Goal: Task Accomplishment & Management: Complete application form

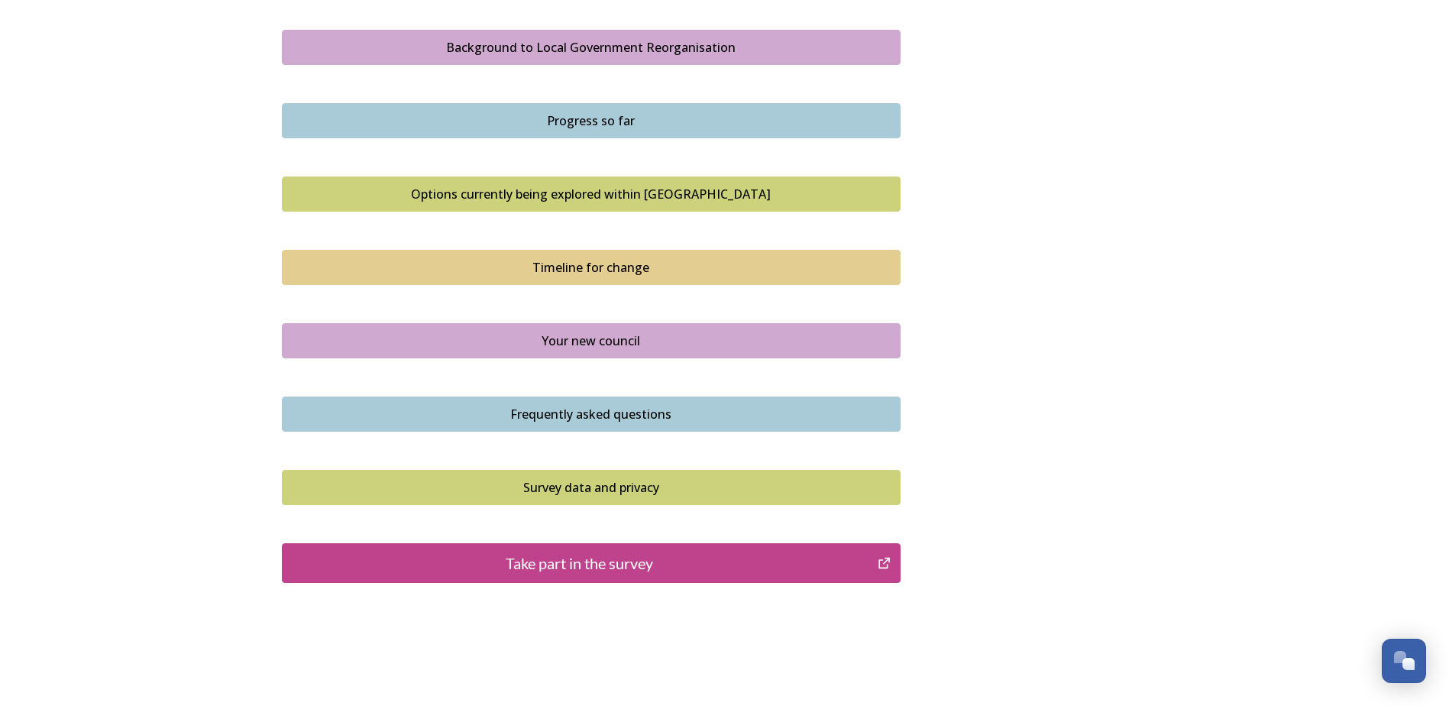
scroll to position [917, 0]
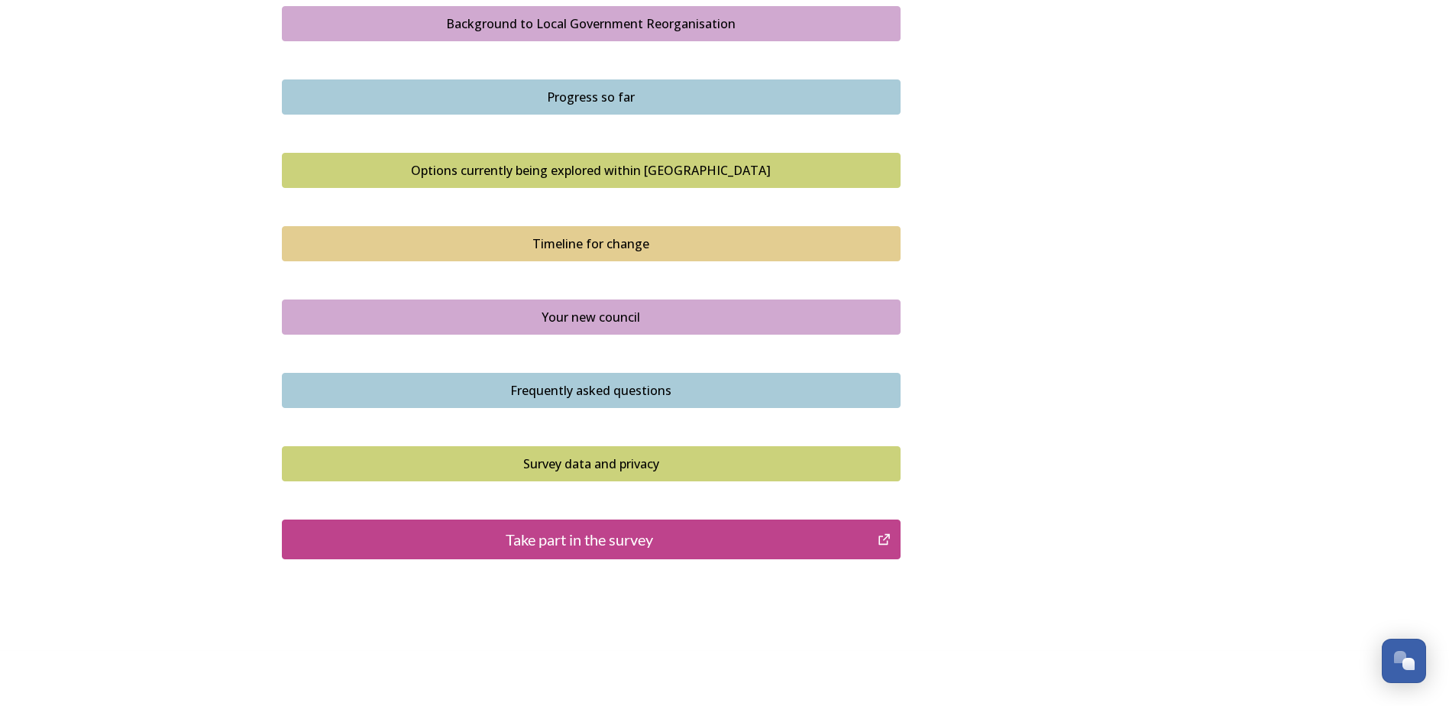
click at [575, 539] on div "Take part in the survey" at bounding box center [580, 539] width 580 height 23
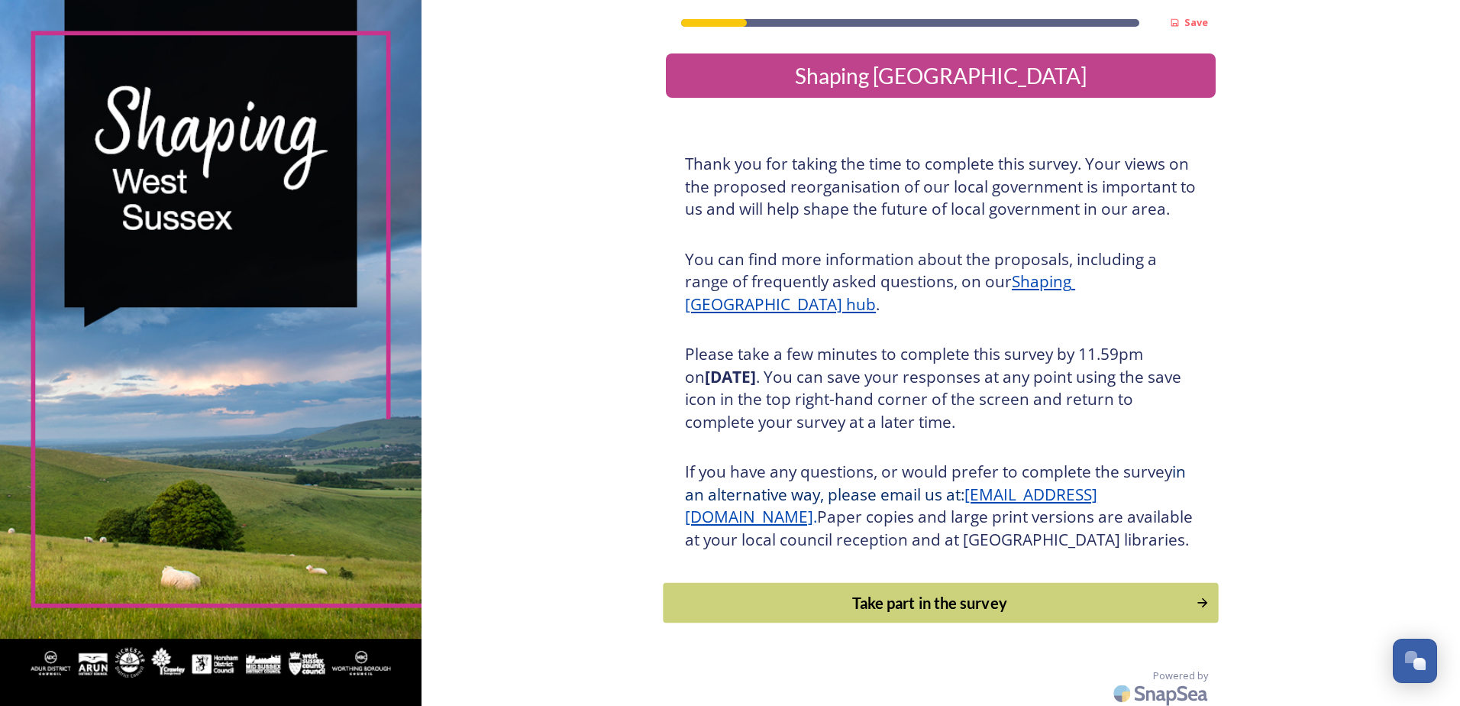
click at [962, 614] on div "Take part in the survey" at bounding box center [930, 602] width 516 height 23
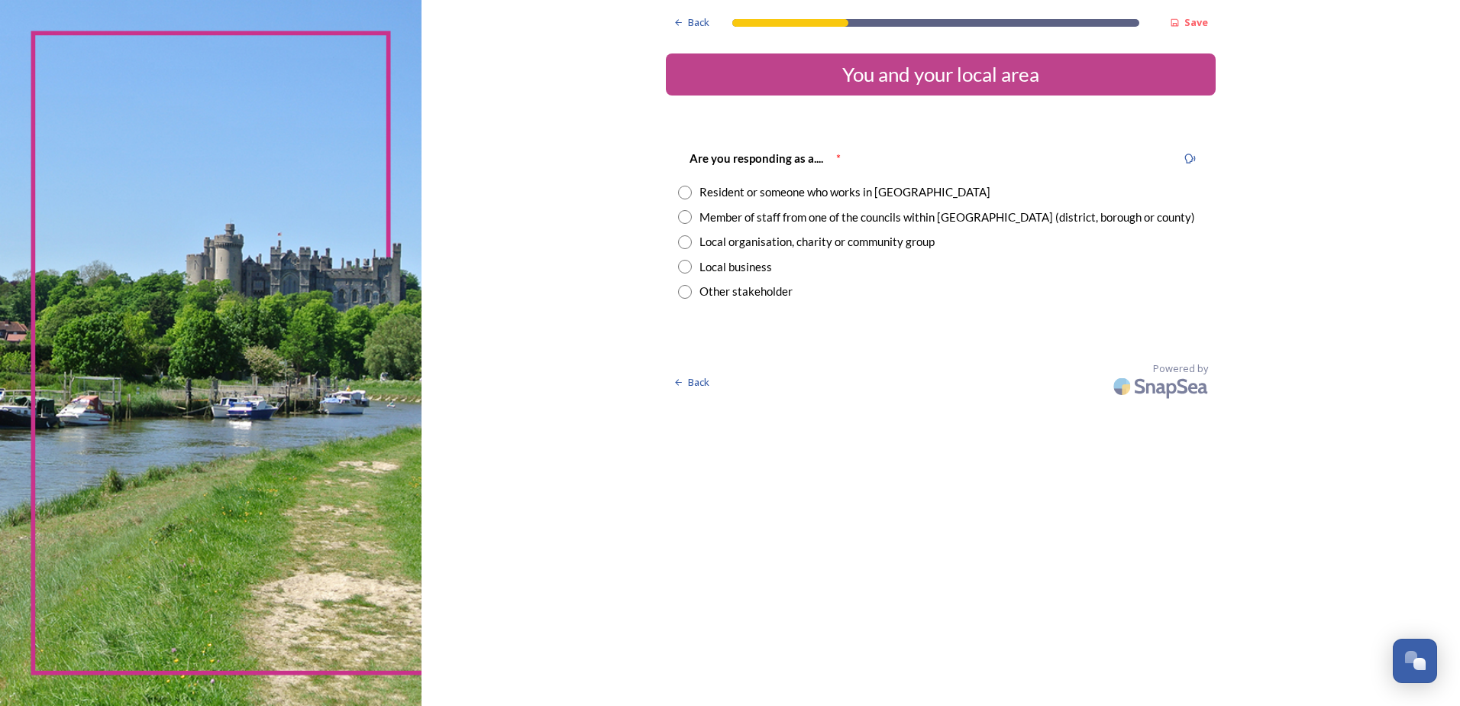
click at [786, 215] on div "Member of staff from one of the councils within [GEOGRAPHIC_DATA] (district, bo…" at bounding box center [948, 218] width 496 height 18
radio input "true"
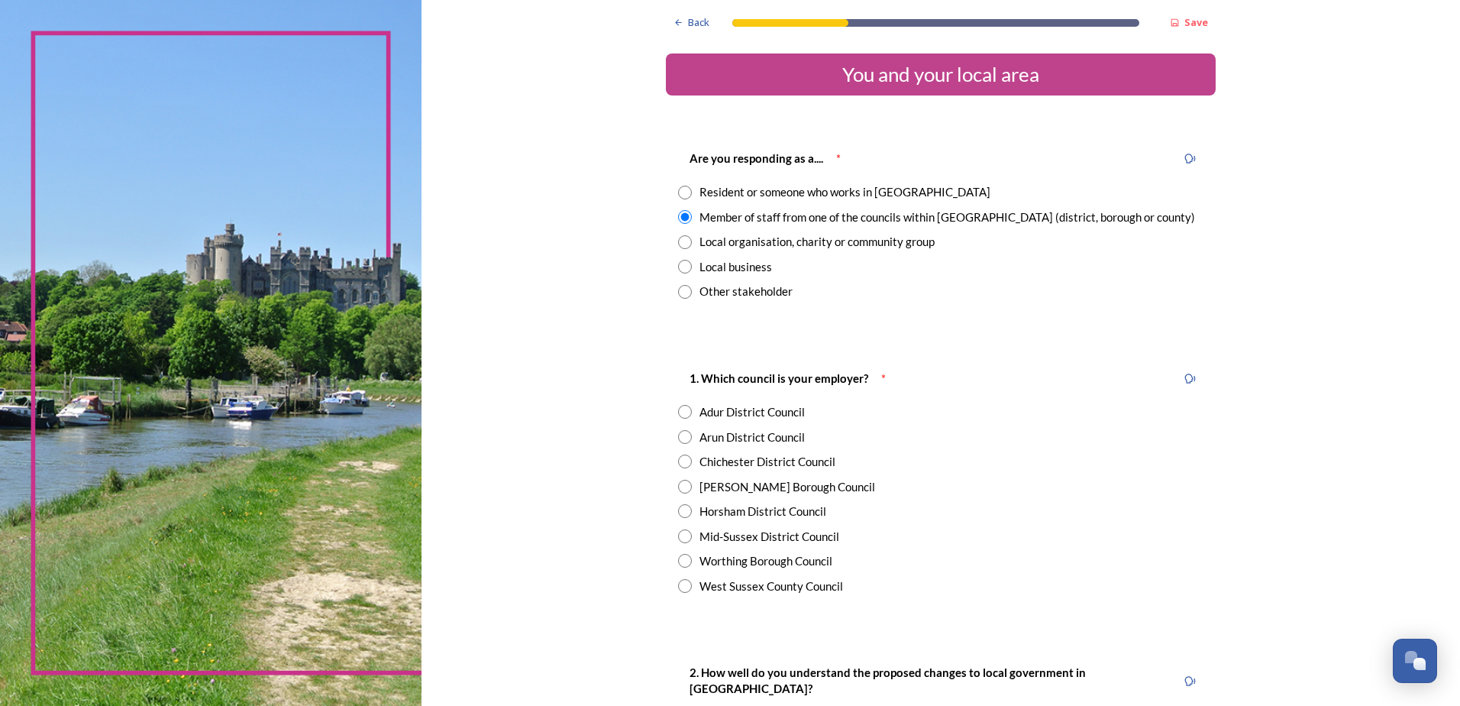
click at [705, 437] on div "Arun District Council" at bounding box center [752, 438] width 105 height 18
radio input "true"
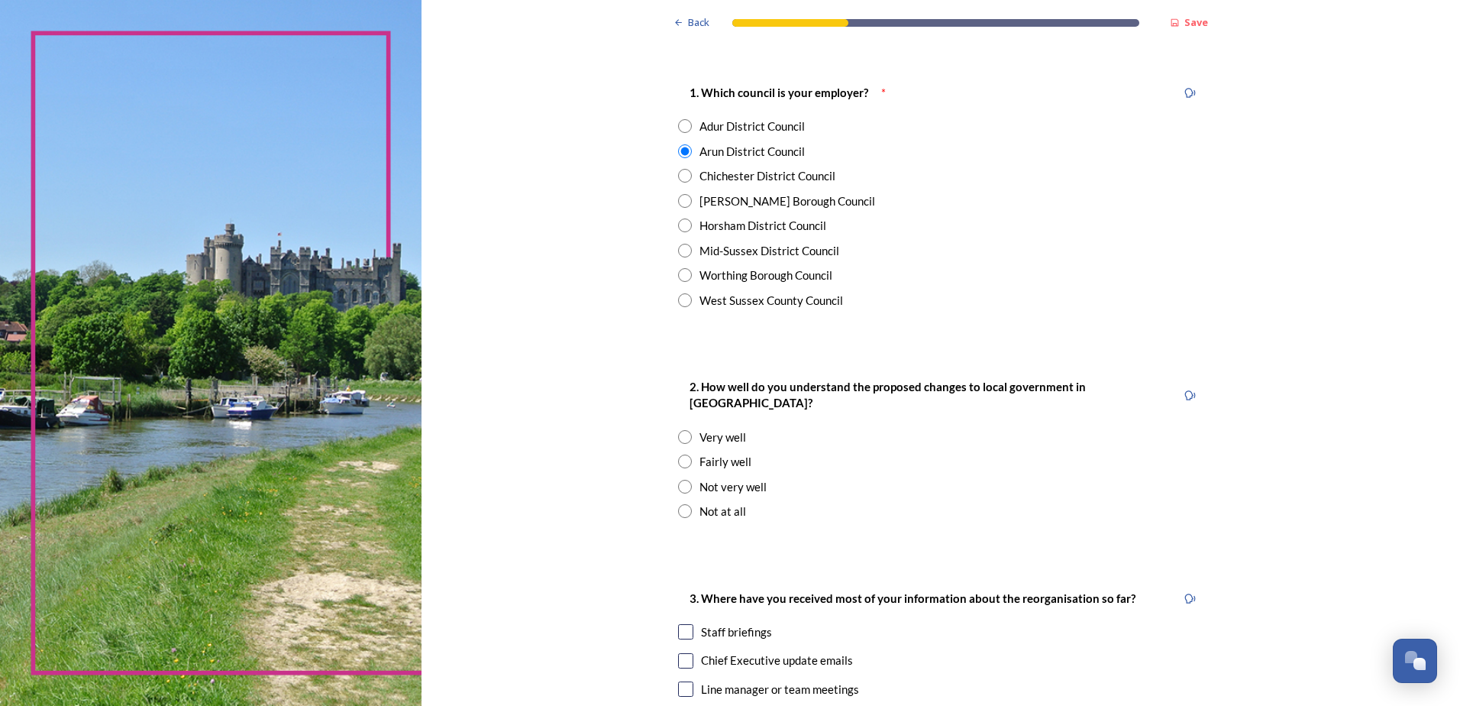
scroll to position [306, 0]
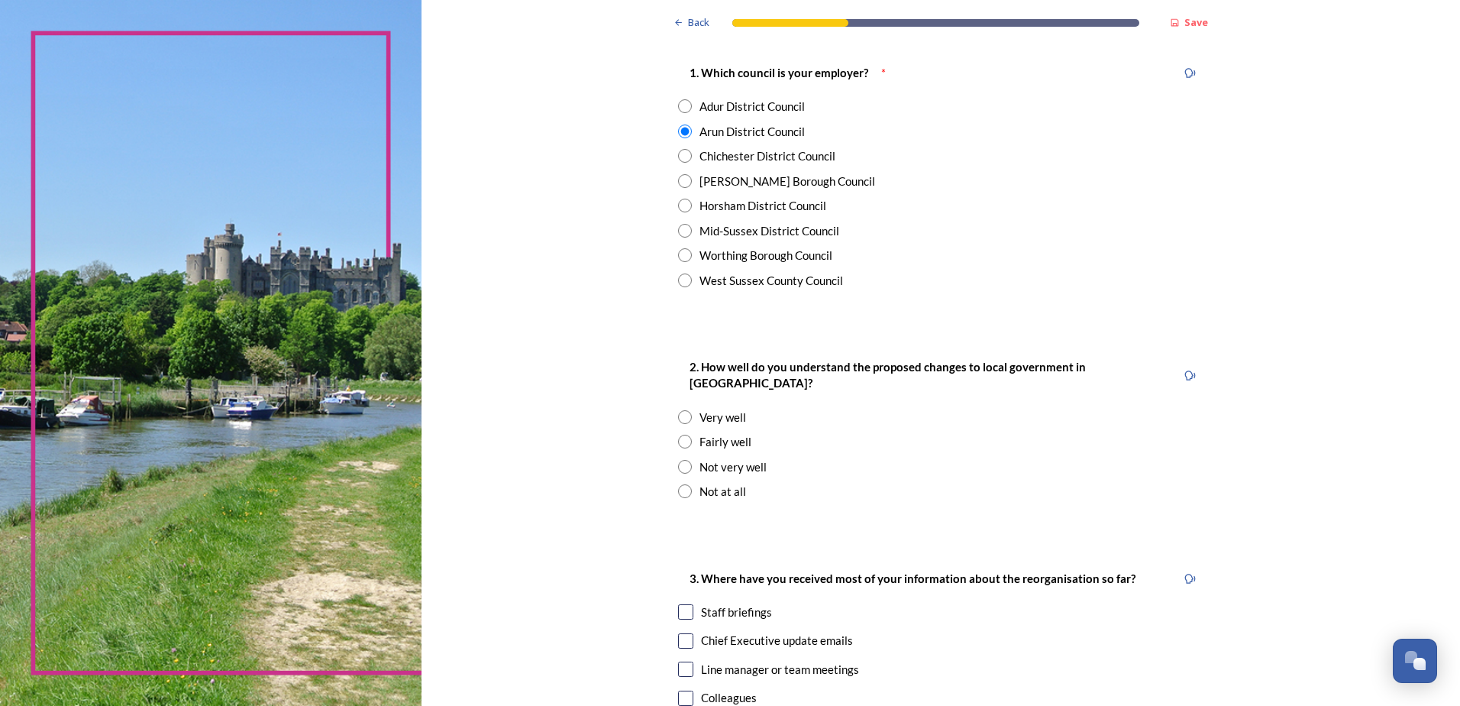
click at [729, 433] on div "Fairly well" at bounding box center [726, 442] width 52 height 18
radio input "true"
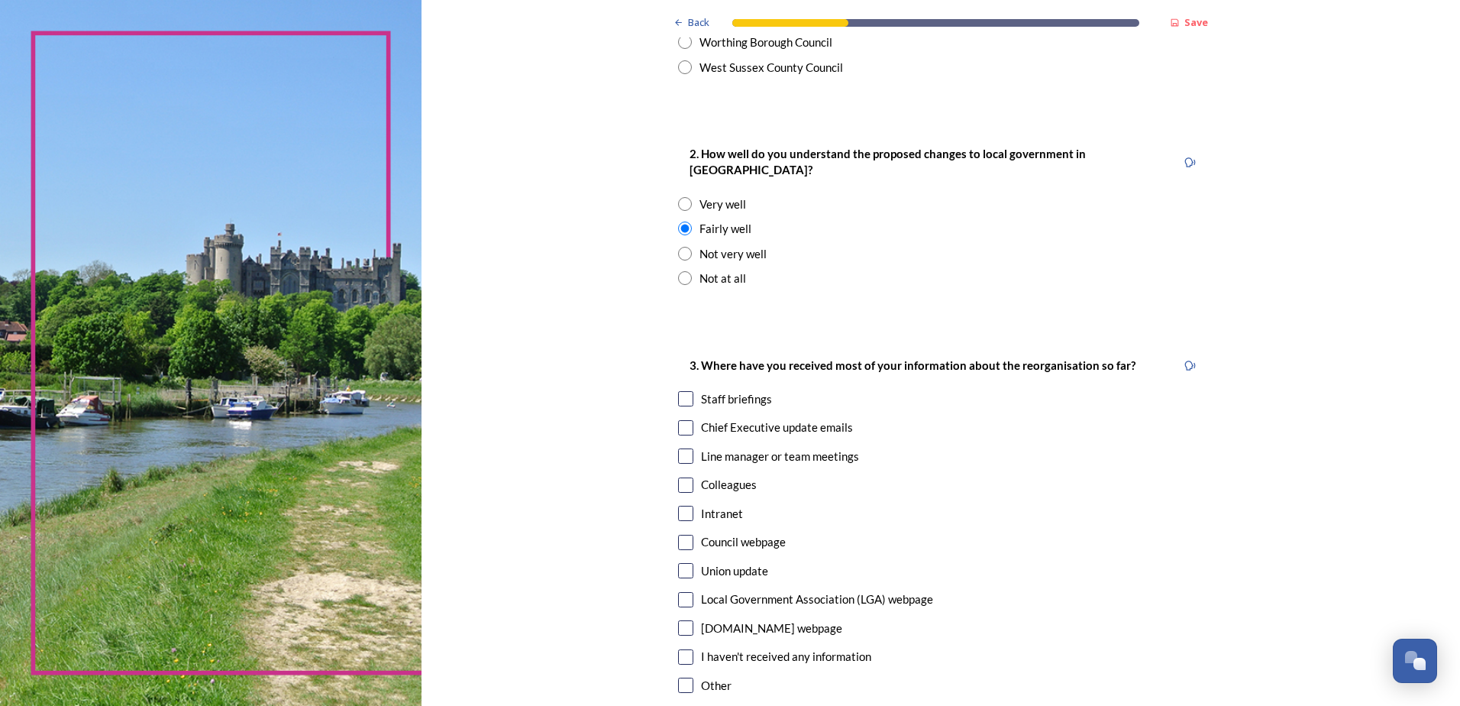
scroll to position [535, 0]
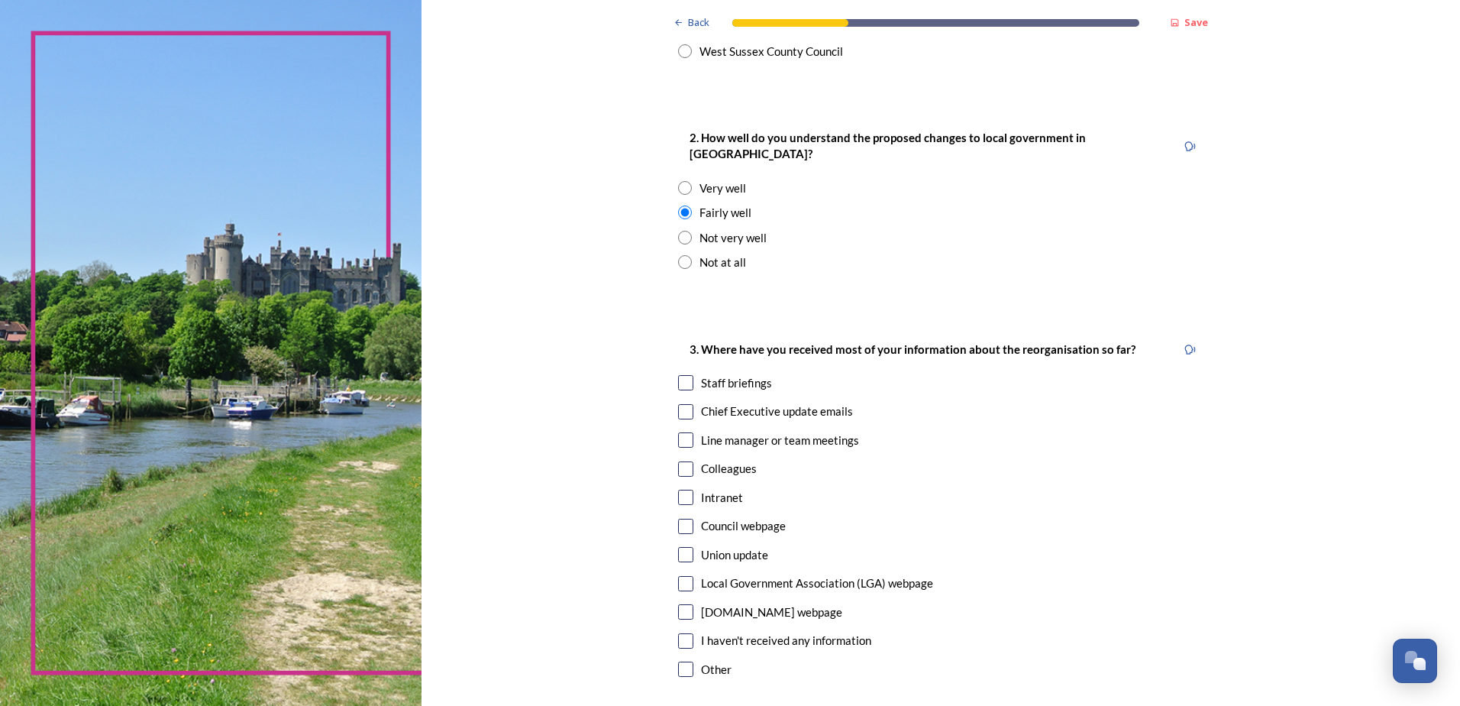
click at [730, 374] on div "Staff briefings" at bounding box center [736, 383] width 71 height 18
checkbox input "true"
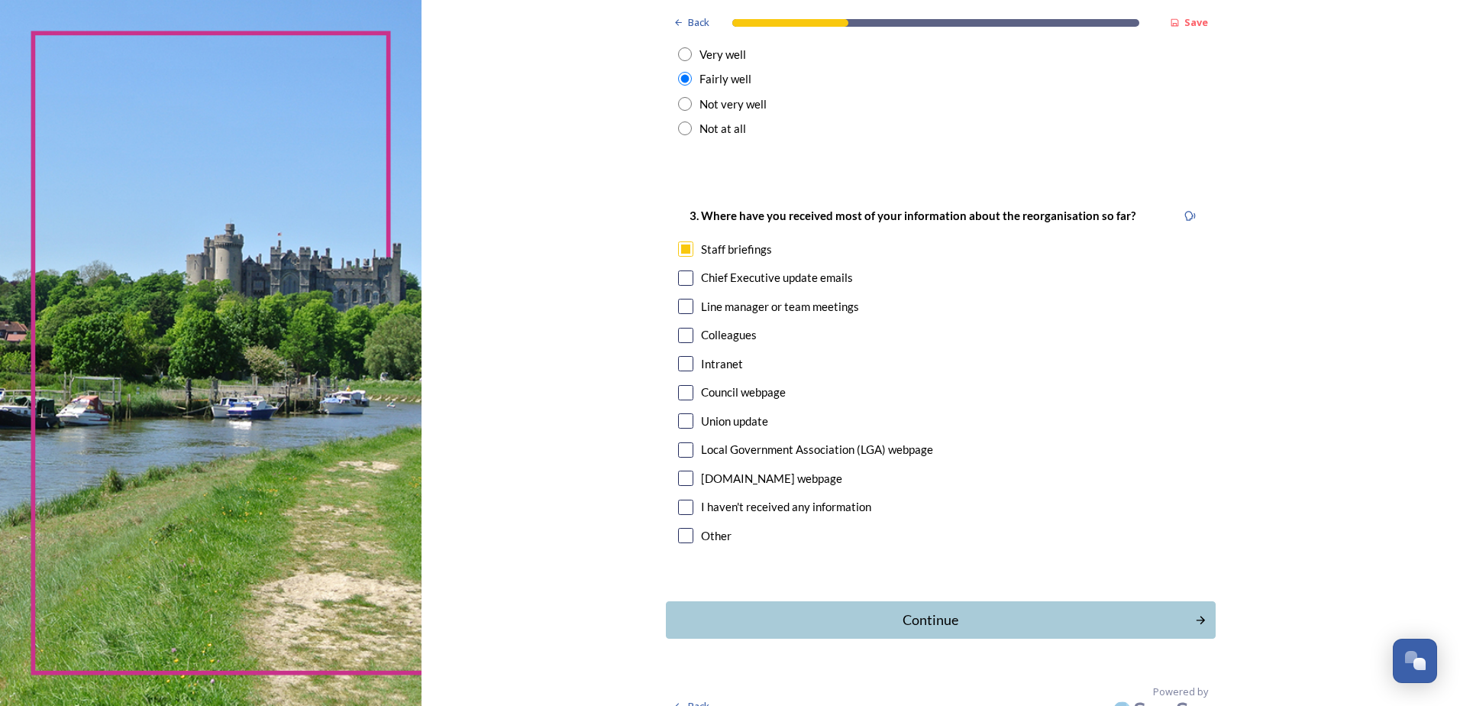
scroll to position [674, 0]
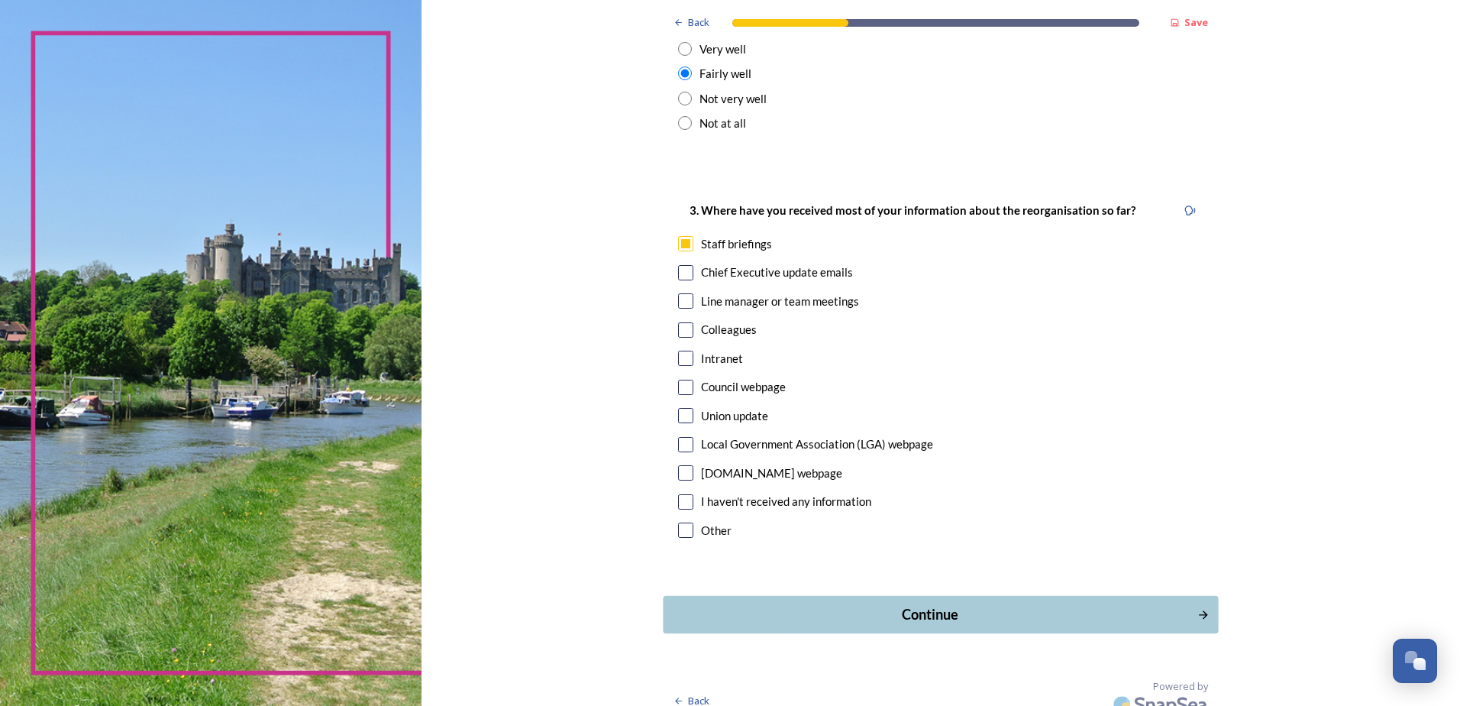
click at [940, 596] on button "Continue" at bounding box center [940, 614] width 555 height 37
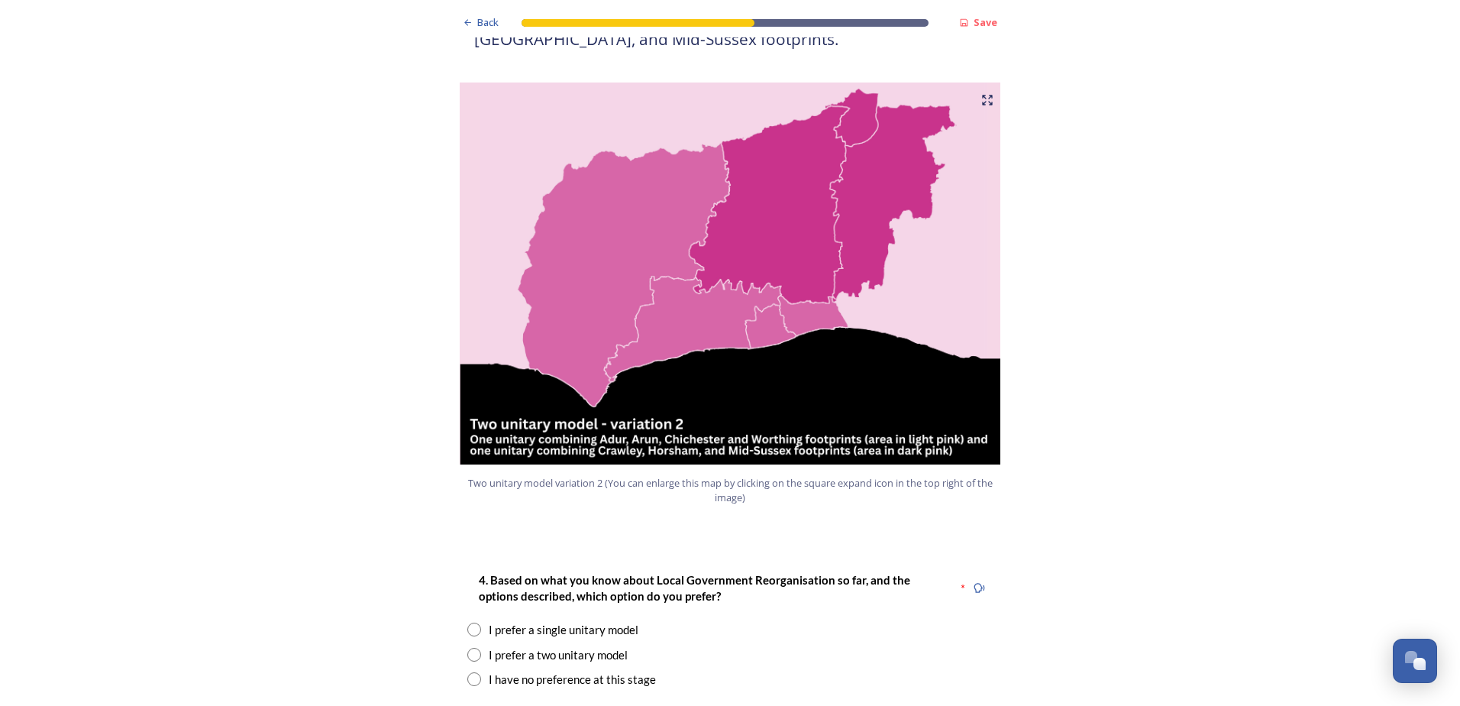
scroll to position [1604, 0]
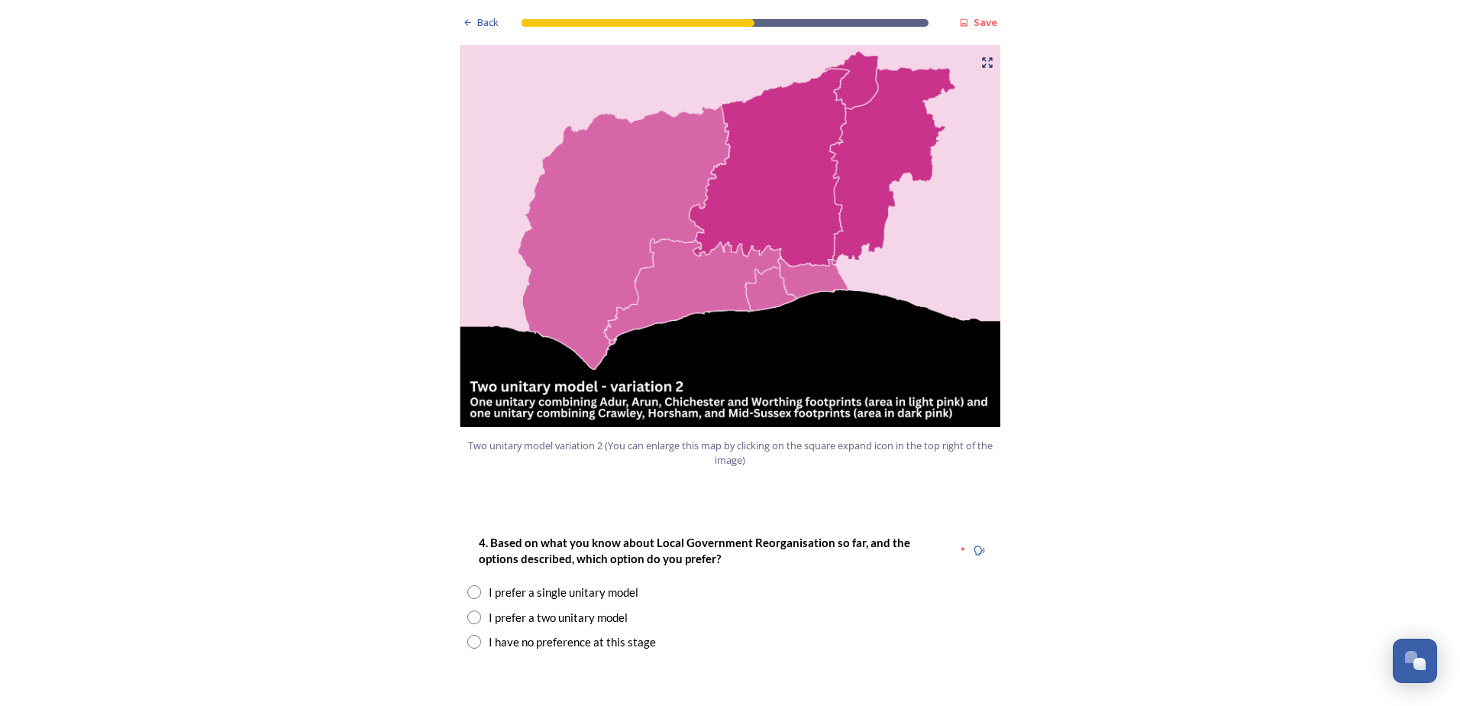
click at [590, 609] on div "I prefer a two unitary model" at bounding box center [558, 618] width 139 height 18
radio input "true"
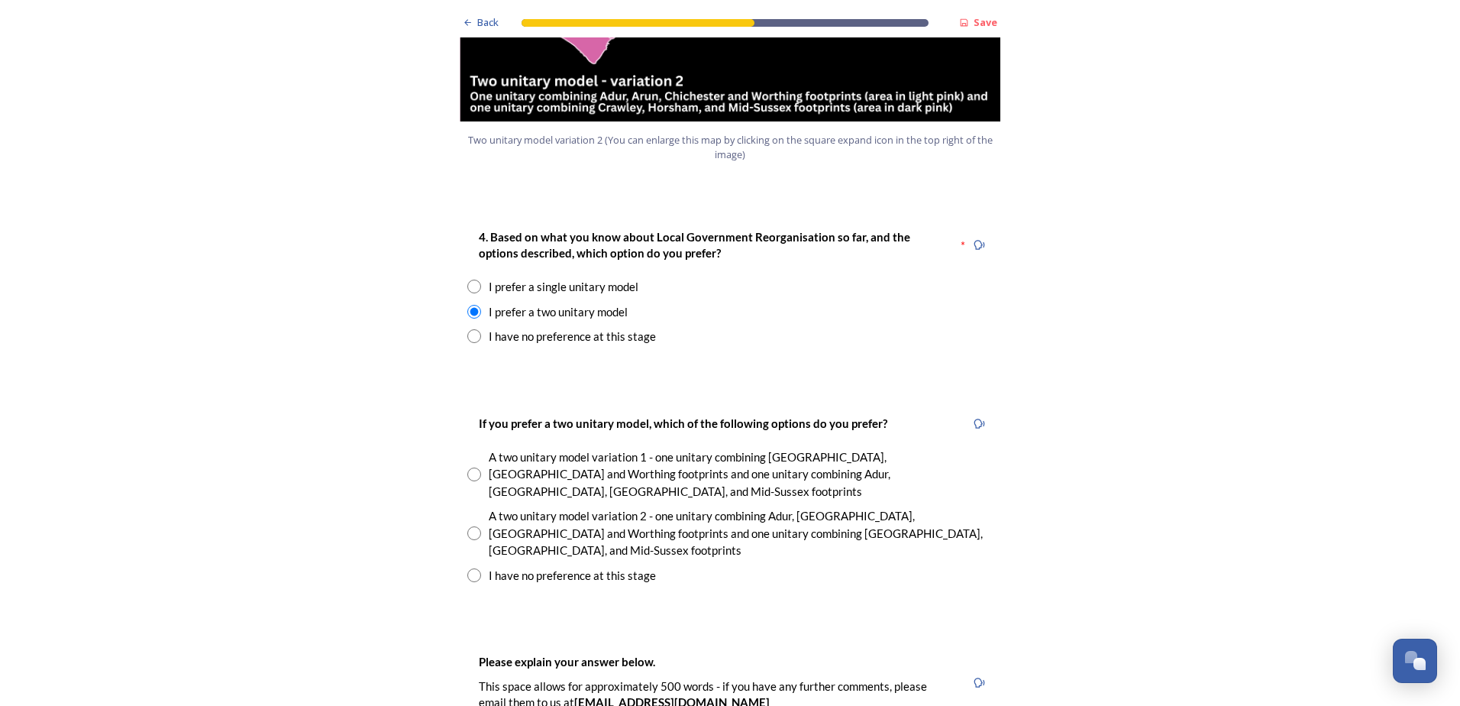
click at [617, 567] on div "I have no preference at this stage" at bounding box center [572, 576] width 167 height 18
radio input "true"
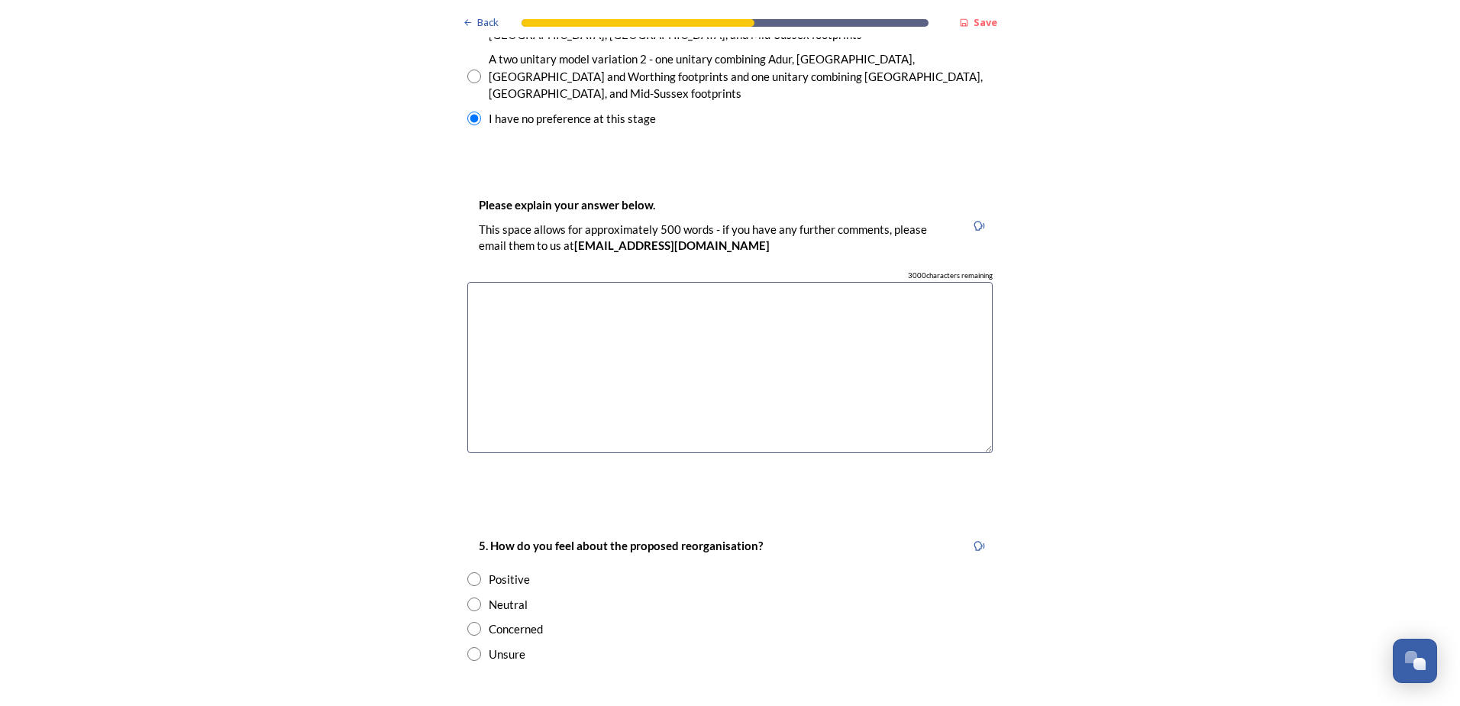
scroll to position [2368, 0]
drag, startPoint x: 522, startPoint y: 549, endPoint x: 532, endPoint y: 542, distance: 12.1
click at [522, 619] on div "Concerned" at bounding box center [516, 628] width 54 height 18
radio input "true"
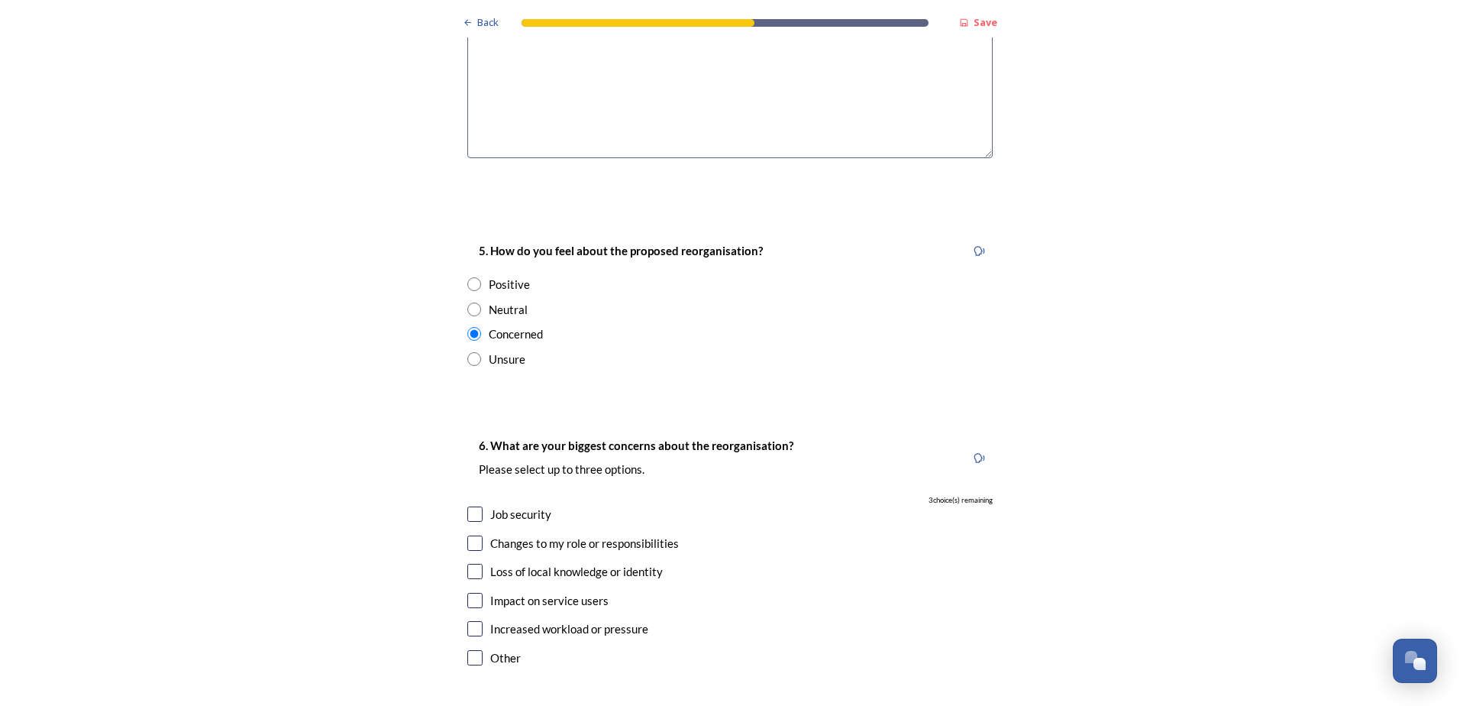
scroll to position [2750, 0]
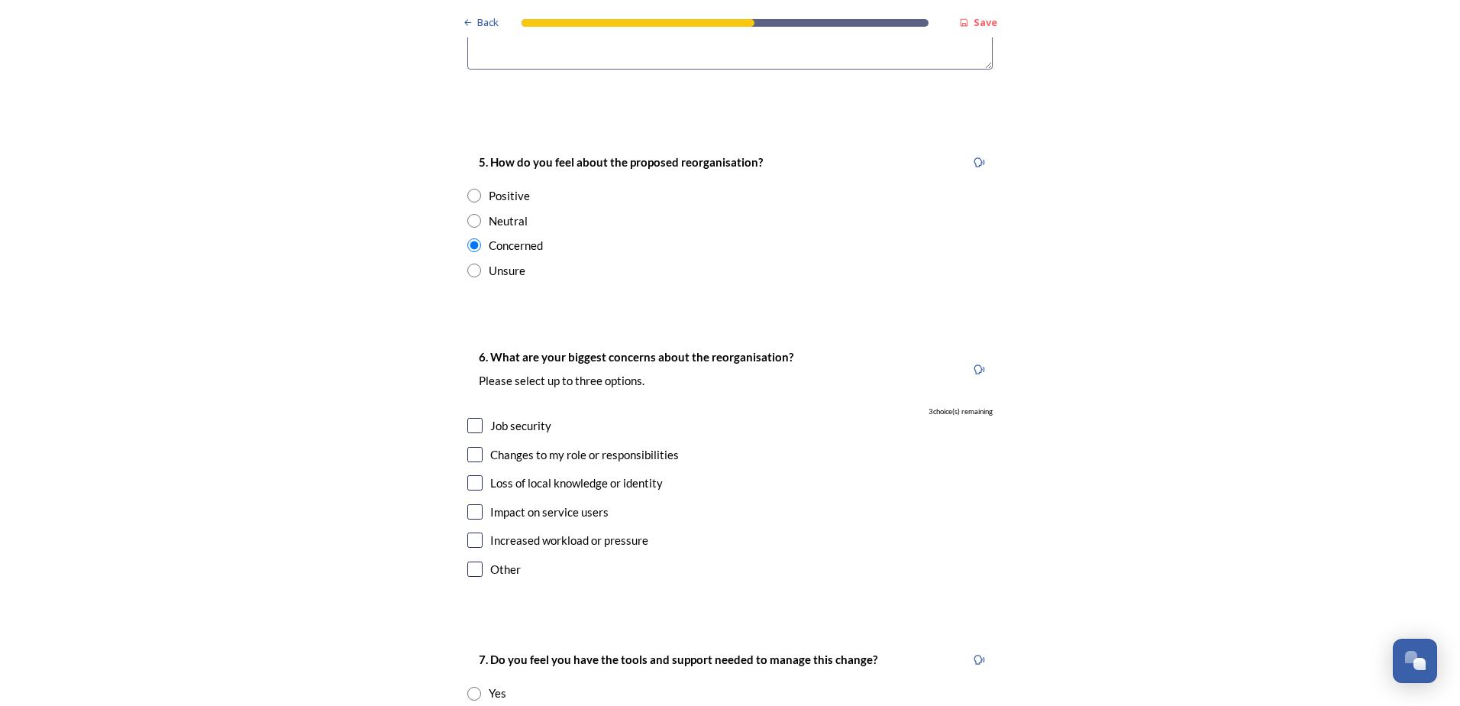
click at [522, 446] on div "Changes to my role or responsibilities" at bounding box center [584, 455] width 189 height 18
checkbox input "true"
click at [477, 418] on input "checkbox" at bounding box center [474, 425] width 15 height 15
checkbox input "true"
click at [467, 475] on input "checkbox" at bounding box center [474, 482] width 15 height 15
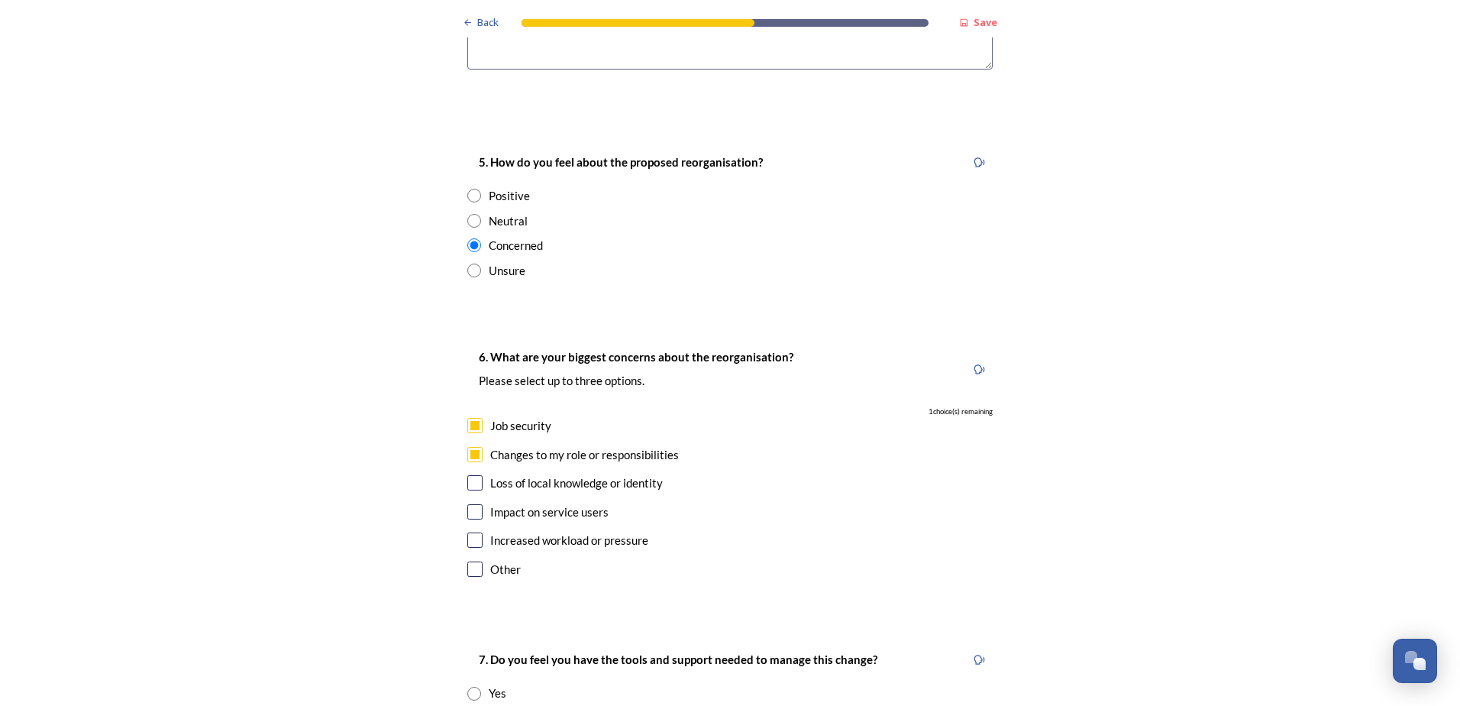
checkbox input "true"
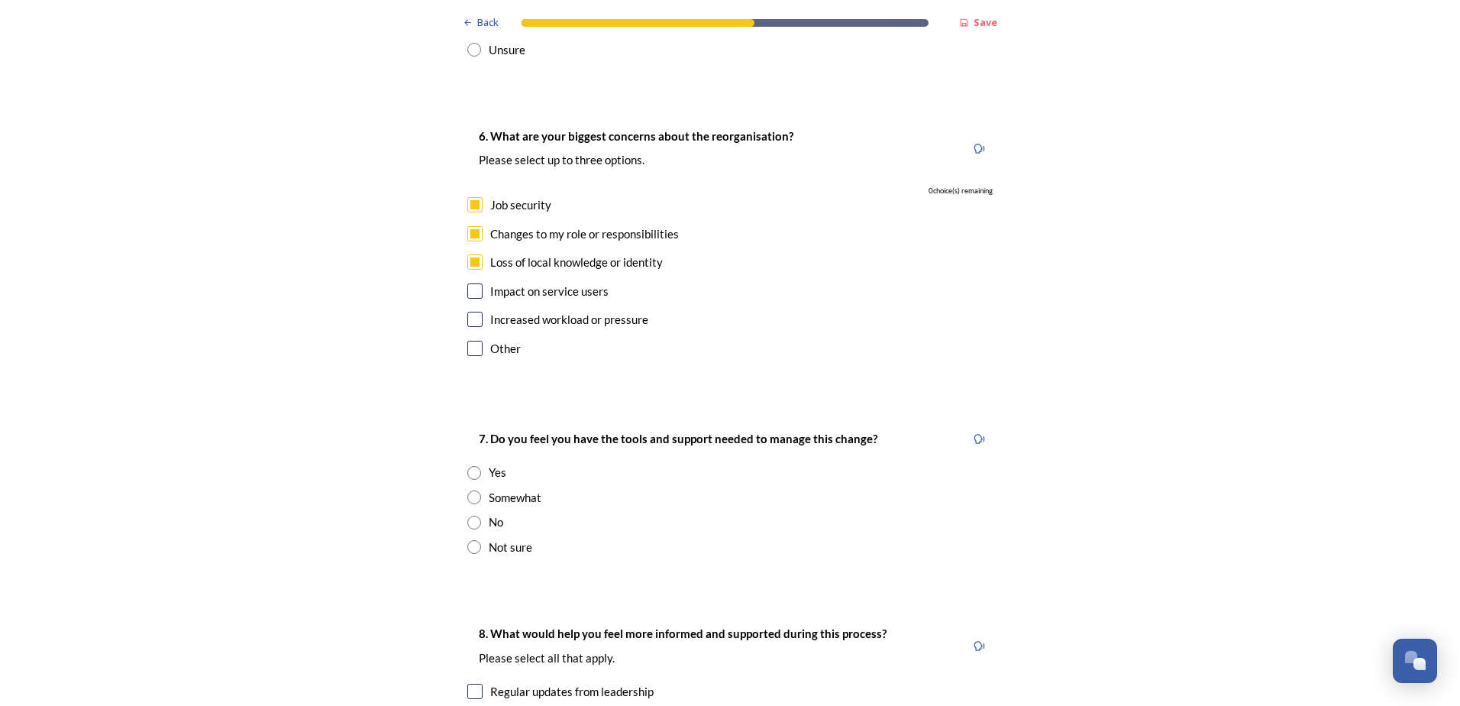
scroll to position [2979, 0]
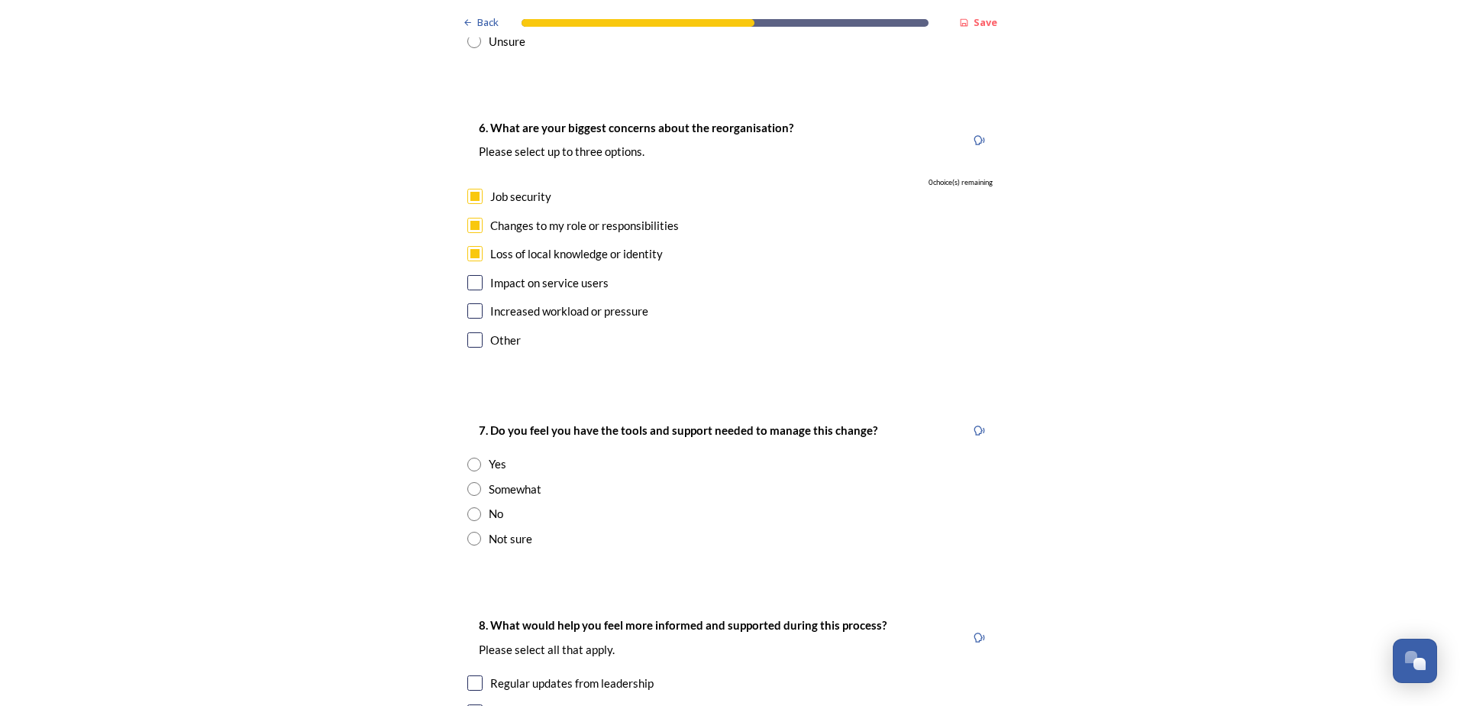
click at [492, 455] on div "Yes" at bounding box center [498, 464] width 18 height 18
radio input "true"
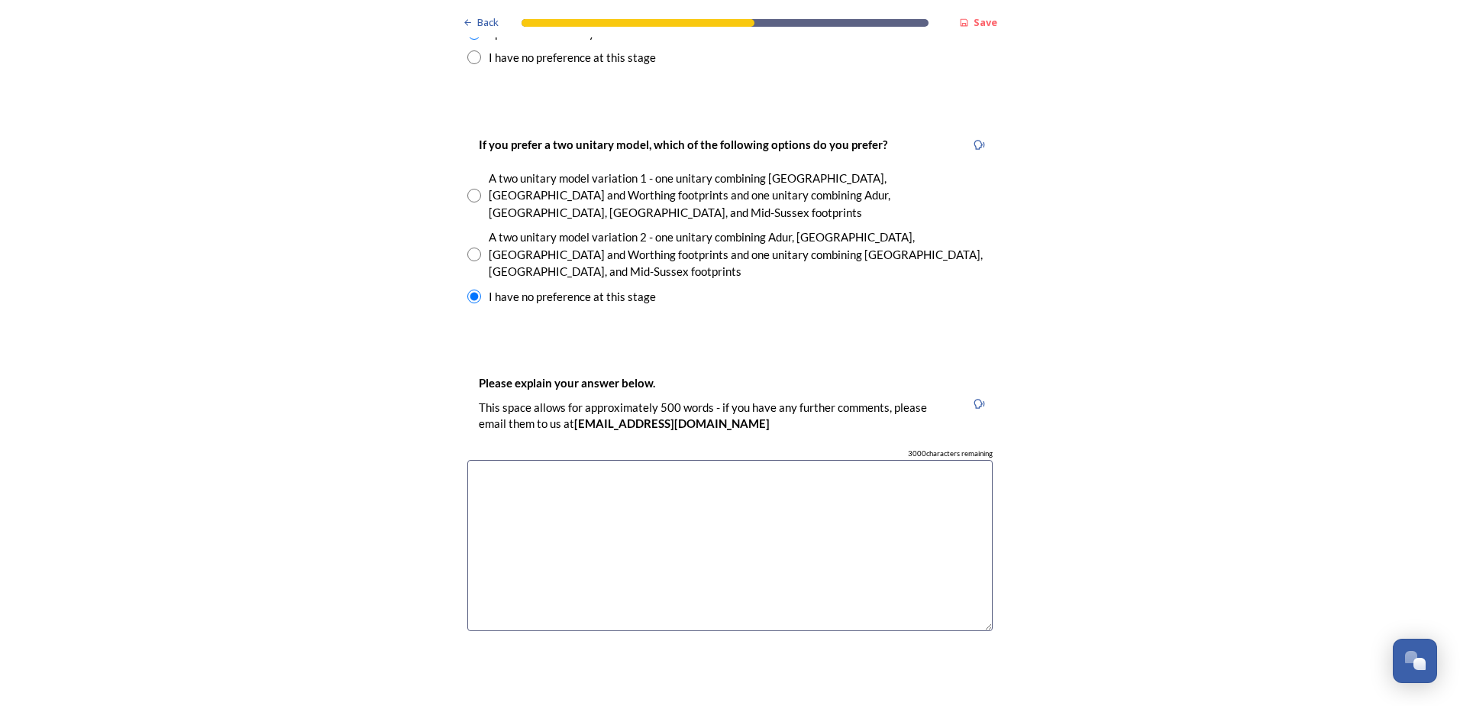
scroll to position [2215, 0]
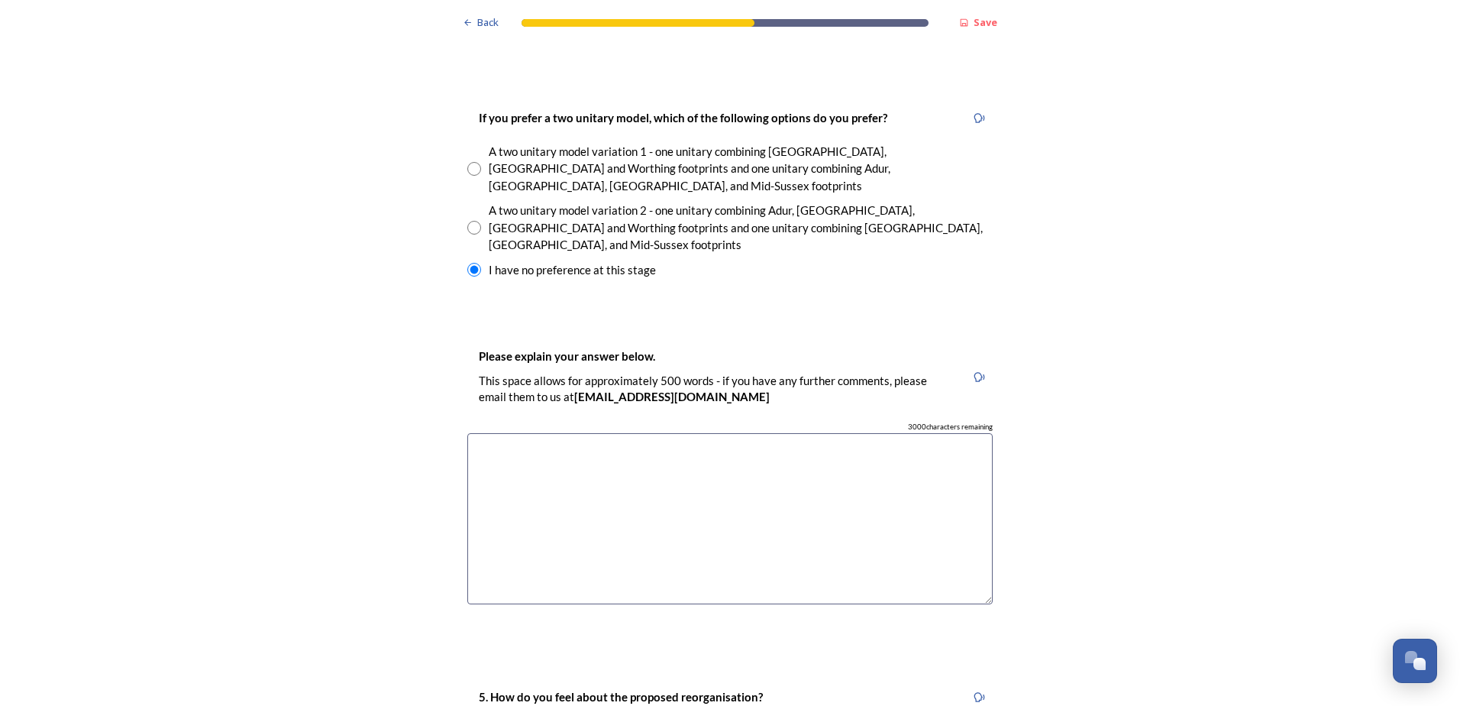
click at [644, 433] on textarea at bounding box center [730, 519] width 526 height 172
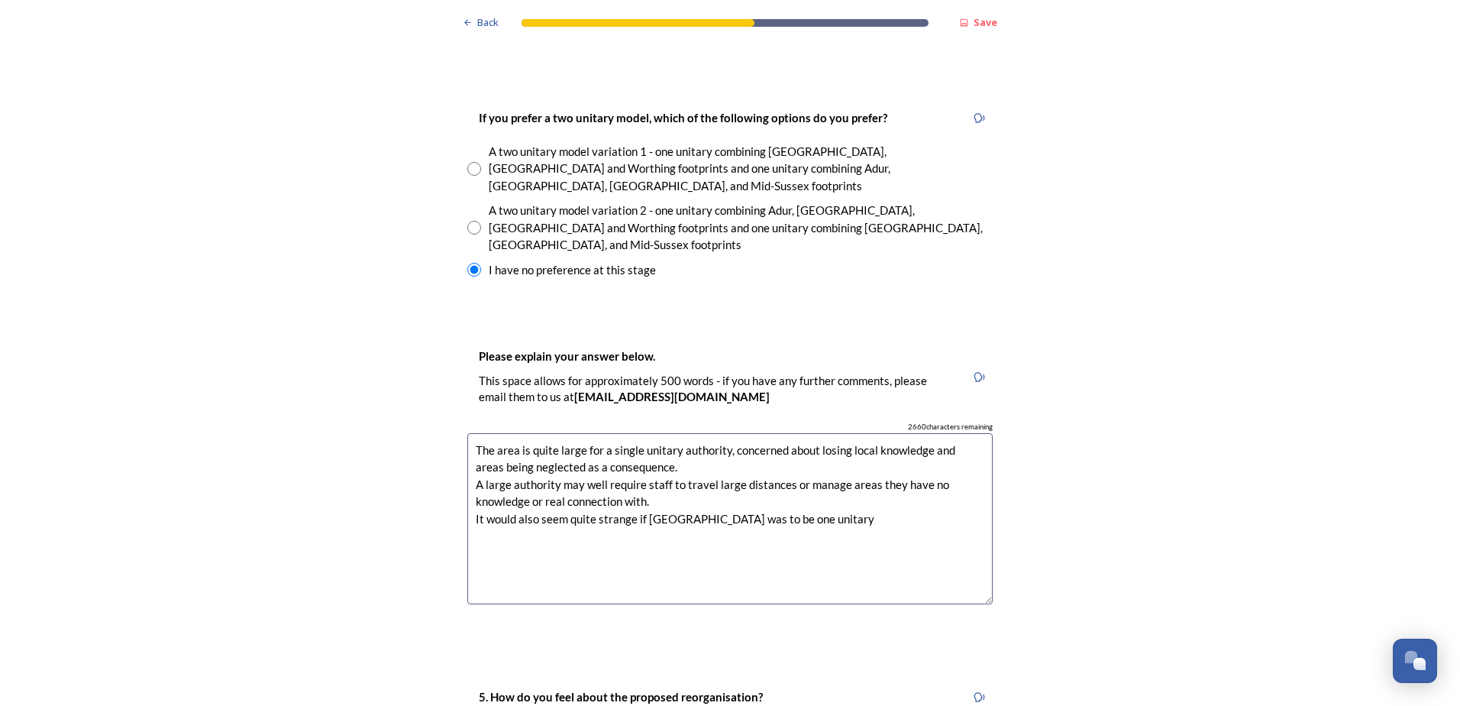
click at [650, 439] on textarea "The area is quite large for a single unitary authority, concerned about losing …" at bounding box center [730, 519] width 526 height 172
click at [673, 439] on textarea "The area is quite large for a single unitary authority, concerned about losing …" at bounding box center [730, 519] width 526 height 172
click at [832, 441] on textarea "The area is quite large for a single unitary authority, concerned about losing …" at bounding box center [730, 519] width 526 height 172
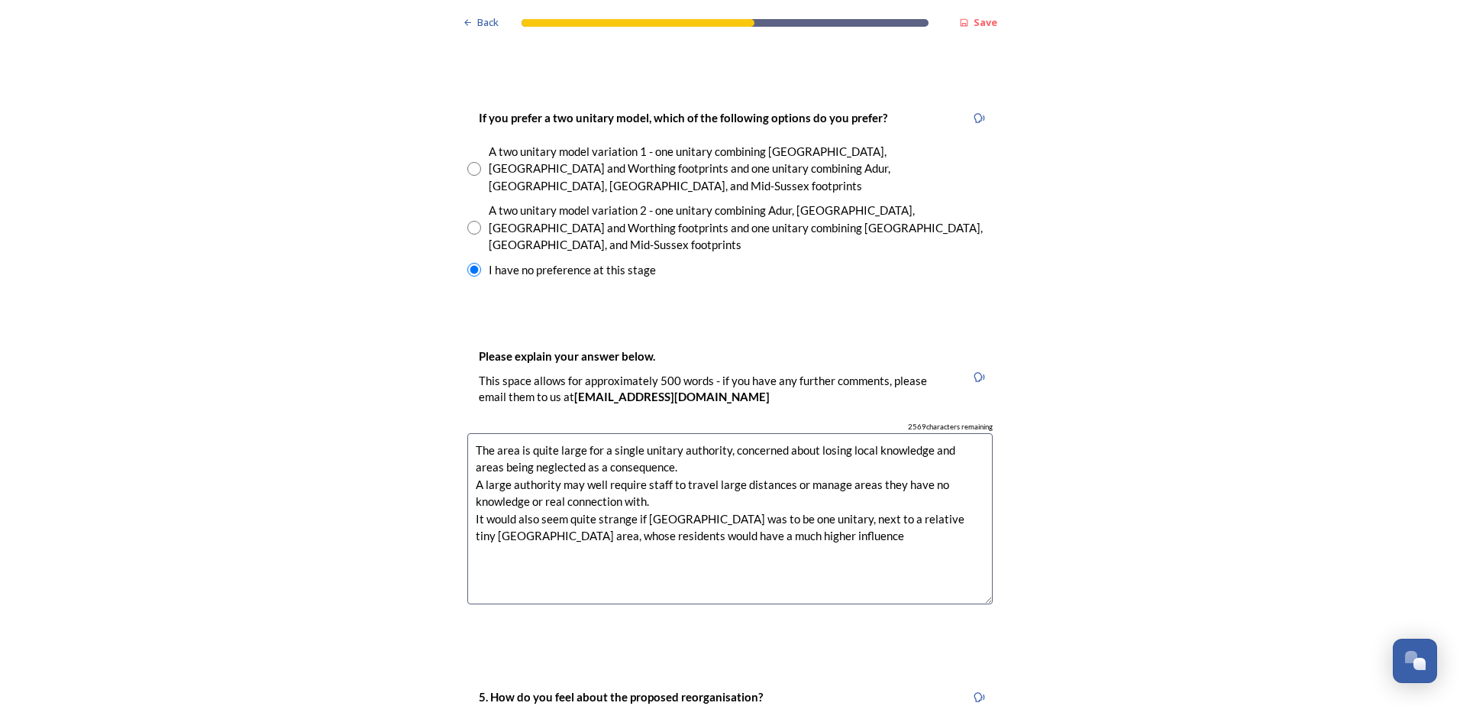
drag, startPoint x: 788, startPoint y: 461, endPoint x: 491, endPoint y: 461, distance: 296.4
click at [491, 461] on textarea "The area is quite large for a single unitary authority, concerned about losing …" at bounding box center [730, 519] width 526 height 172
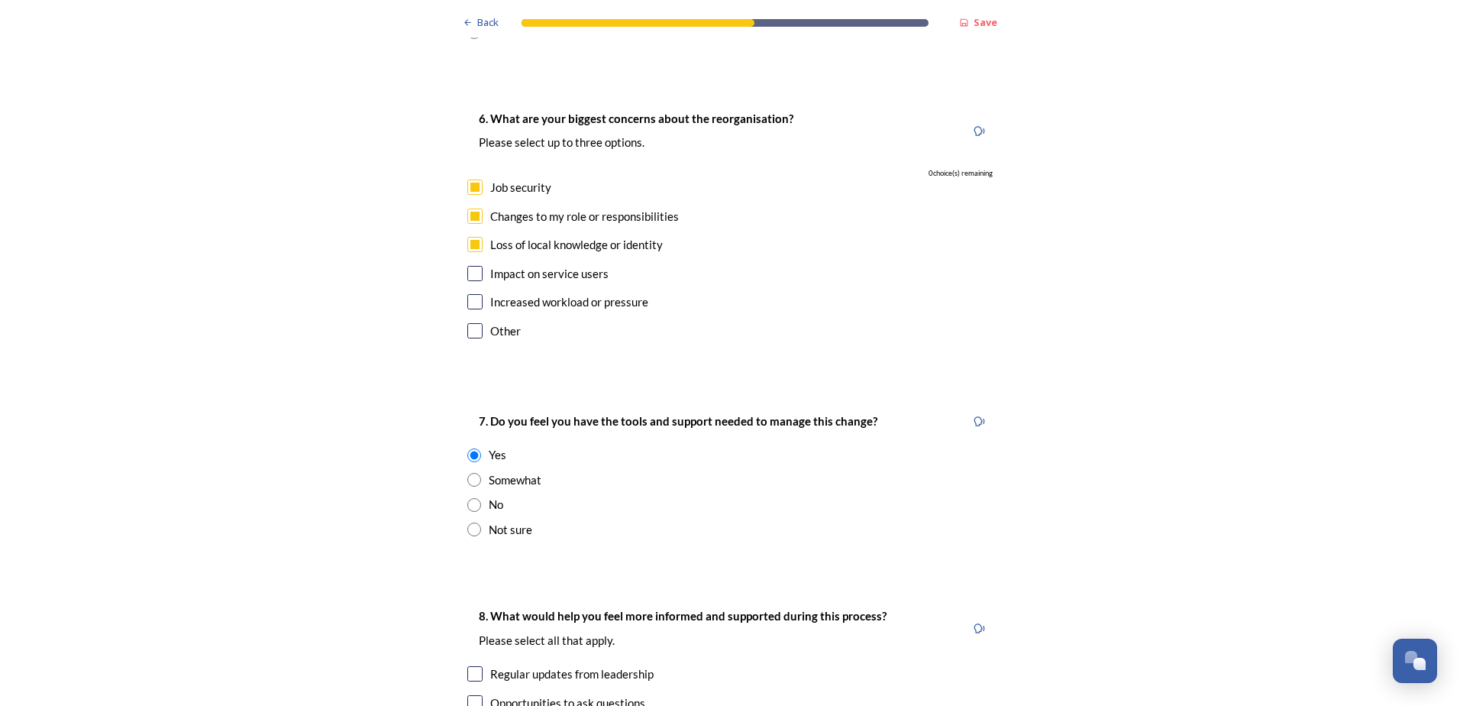
scroll to position [3208, 0]
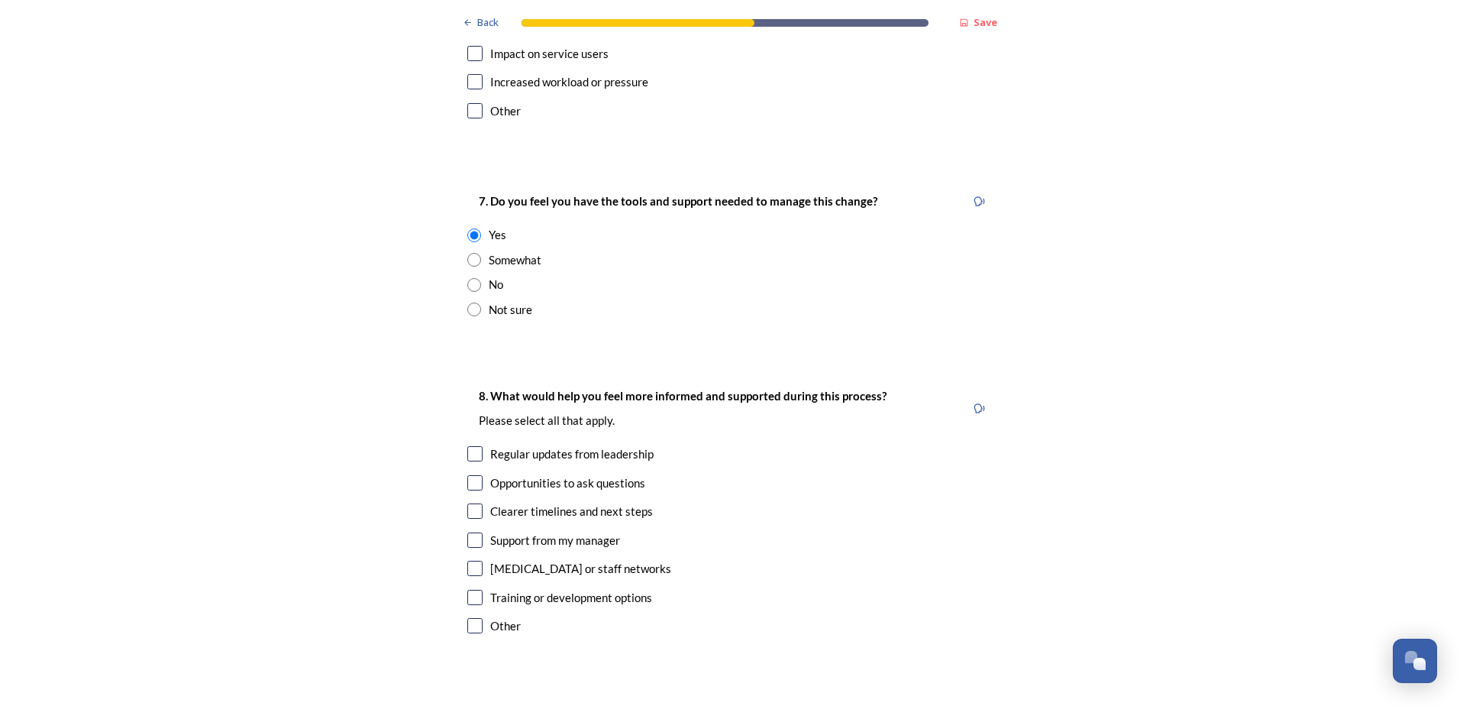
type textarea "The area is quite large for a single unitary authority, concerned about losing …"
click at [467, 618] on input "checkbox" at bounding box center [474, 625] width 15 height 15
checkbox input "true"
click at [460, 548] on div "8. What would help you feel more informed and supported during this process? Pl…" at bounding box center [730, 512] width 550 height 282
click at [550, 474] on div "Opportunities to ask questions" at bounding box center [567, 483] width 155 height 18
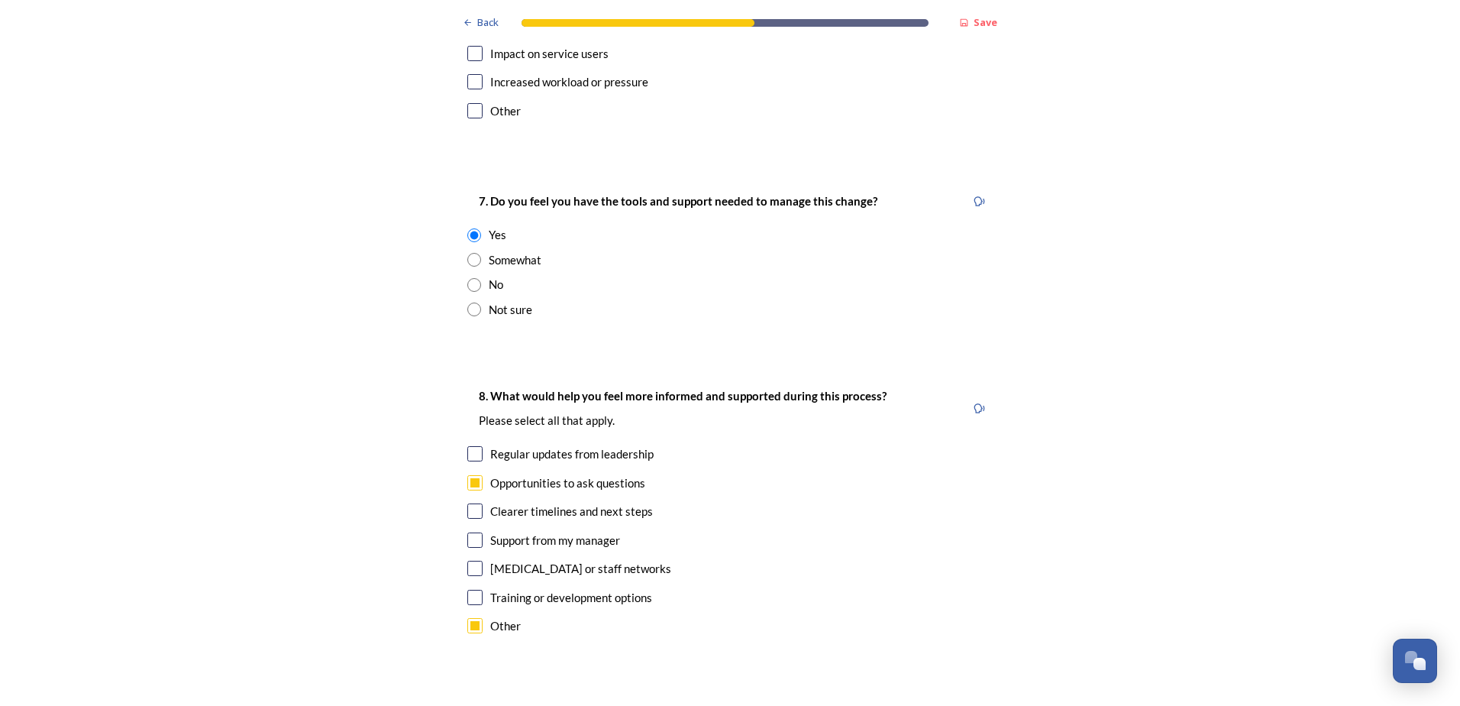
checkbox input "true"
drag, startPoint x: 474, startPoint y: 550, endPoint x: 522, endPoint y: 529, distance: 51.7
click at [474, 618] on input "checkbox" at bounding box center [474, 625] width 15 height 15
checkbox input "false"
click at [535, 445] on div "Regular updates from leadership" at bounding box center [571, 454] width 163 height 18
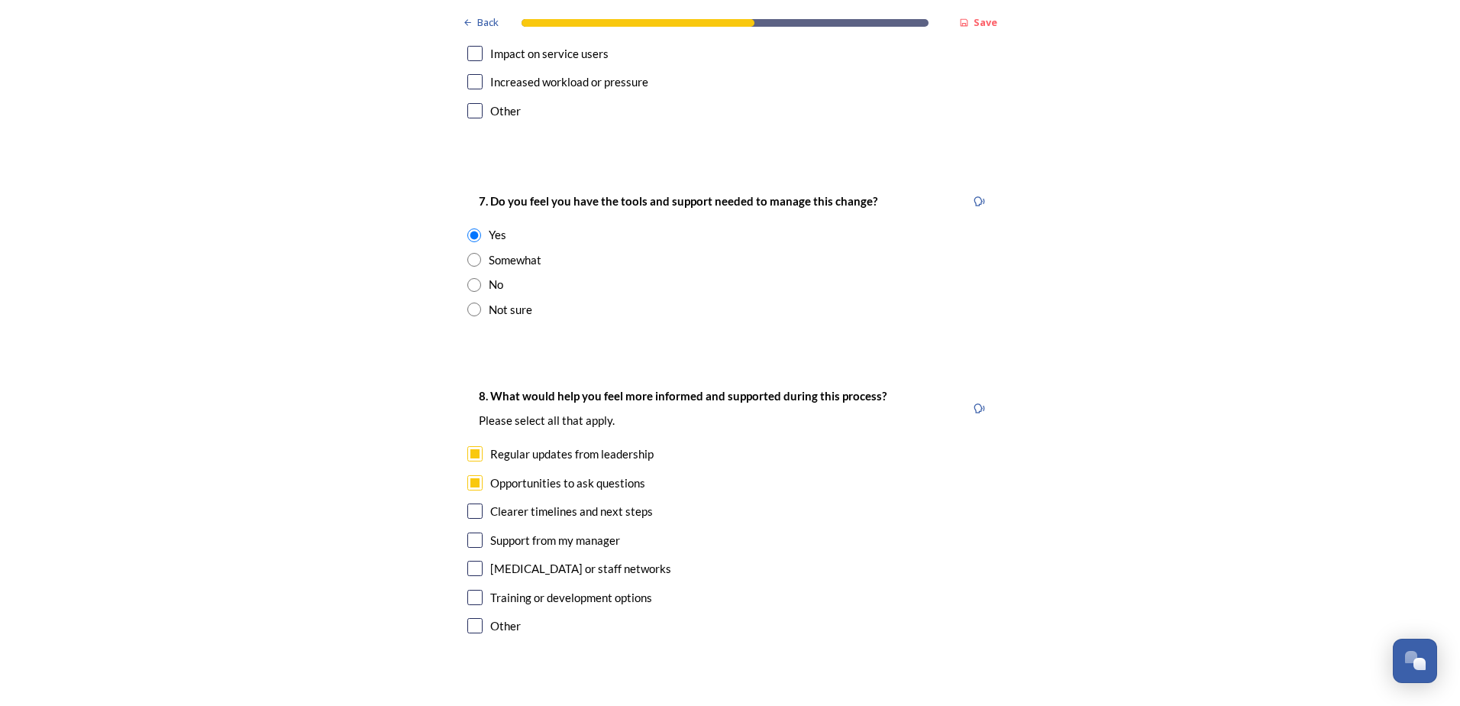
checkbox input "true"
click at [469, 475] on input "checkbox" at bounding box center [474, 482] width 15 height 15
checkbox input "false"
click at [479, 445] on div "Regular updates from leadership" at bounding box center [730, 454] width 526 height 18
checkbox input "false"
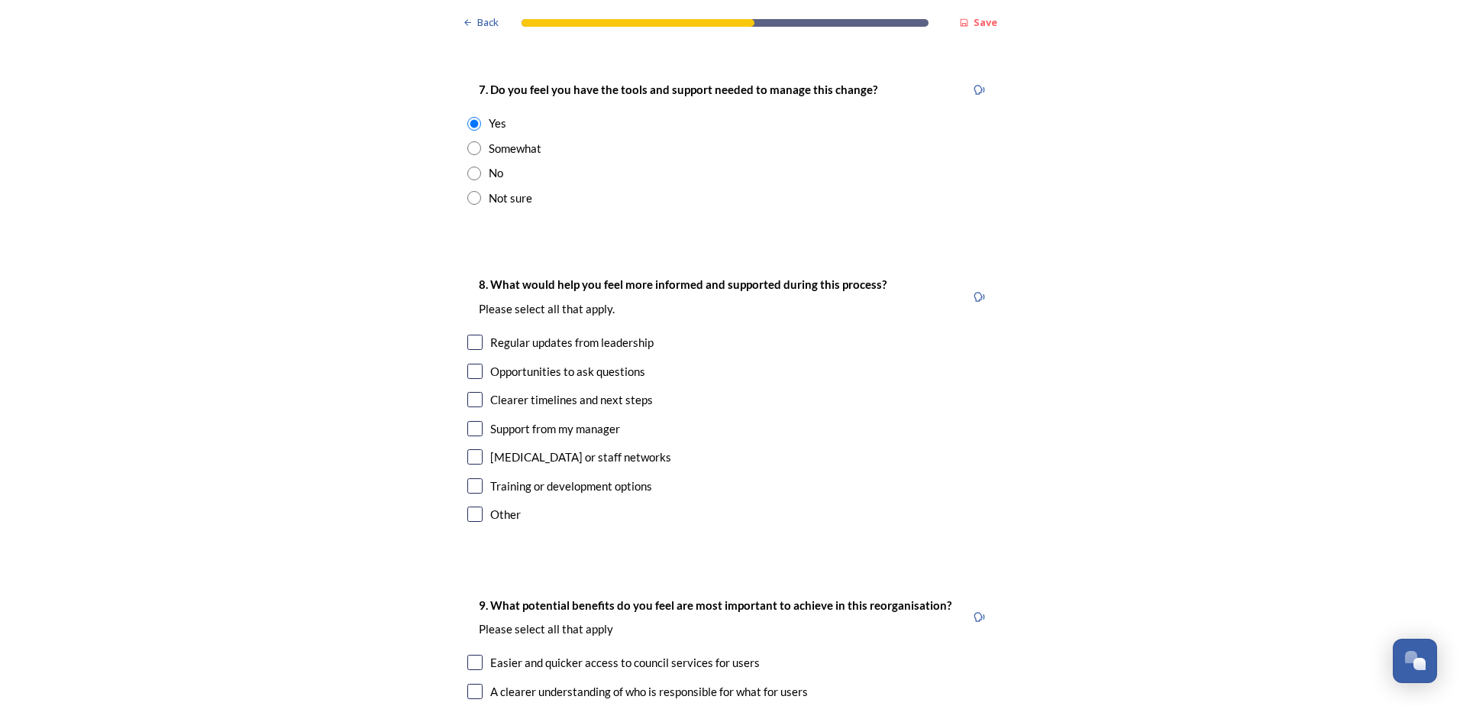
scroll to position [3361, 0]
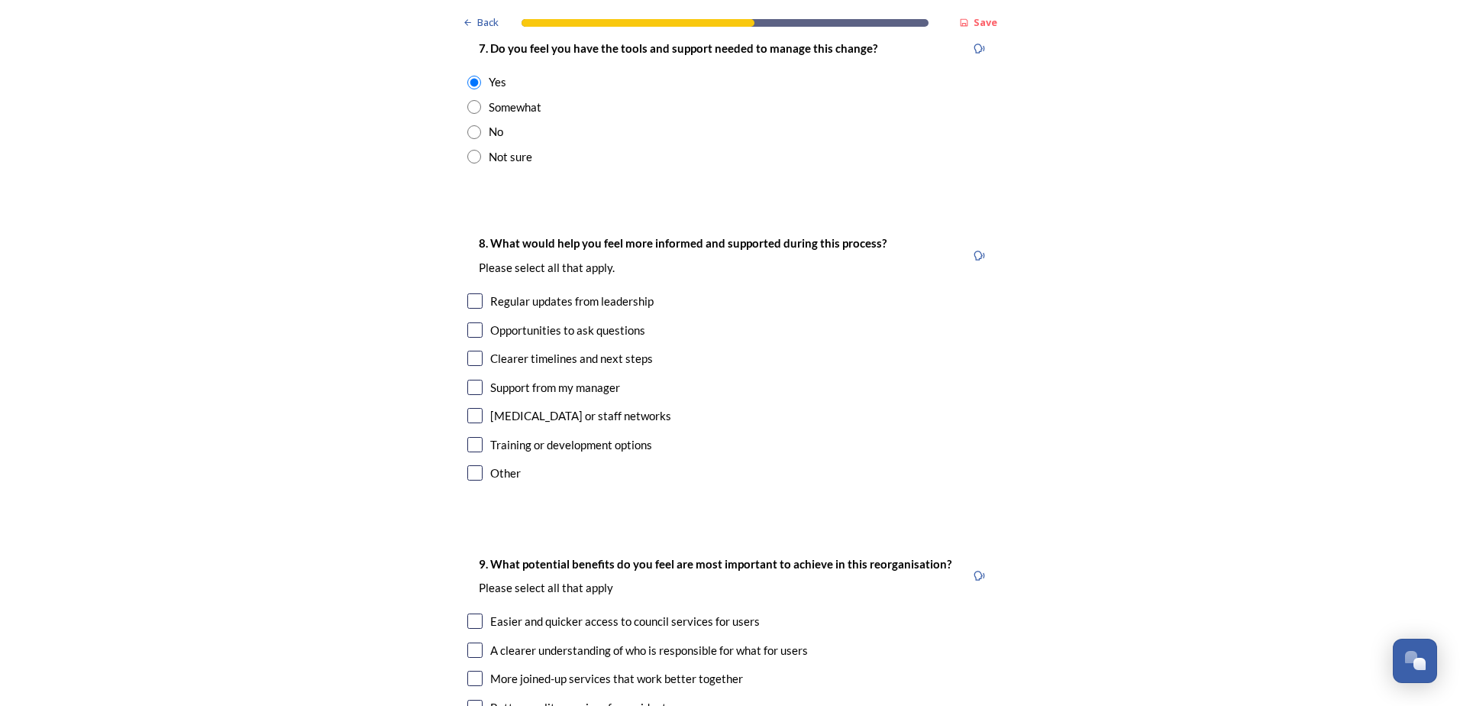
click at [467, 465] on input "checkbox" at bounding box center [474, 472] width 15 height 15
checkbox input "true"
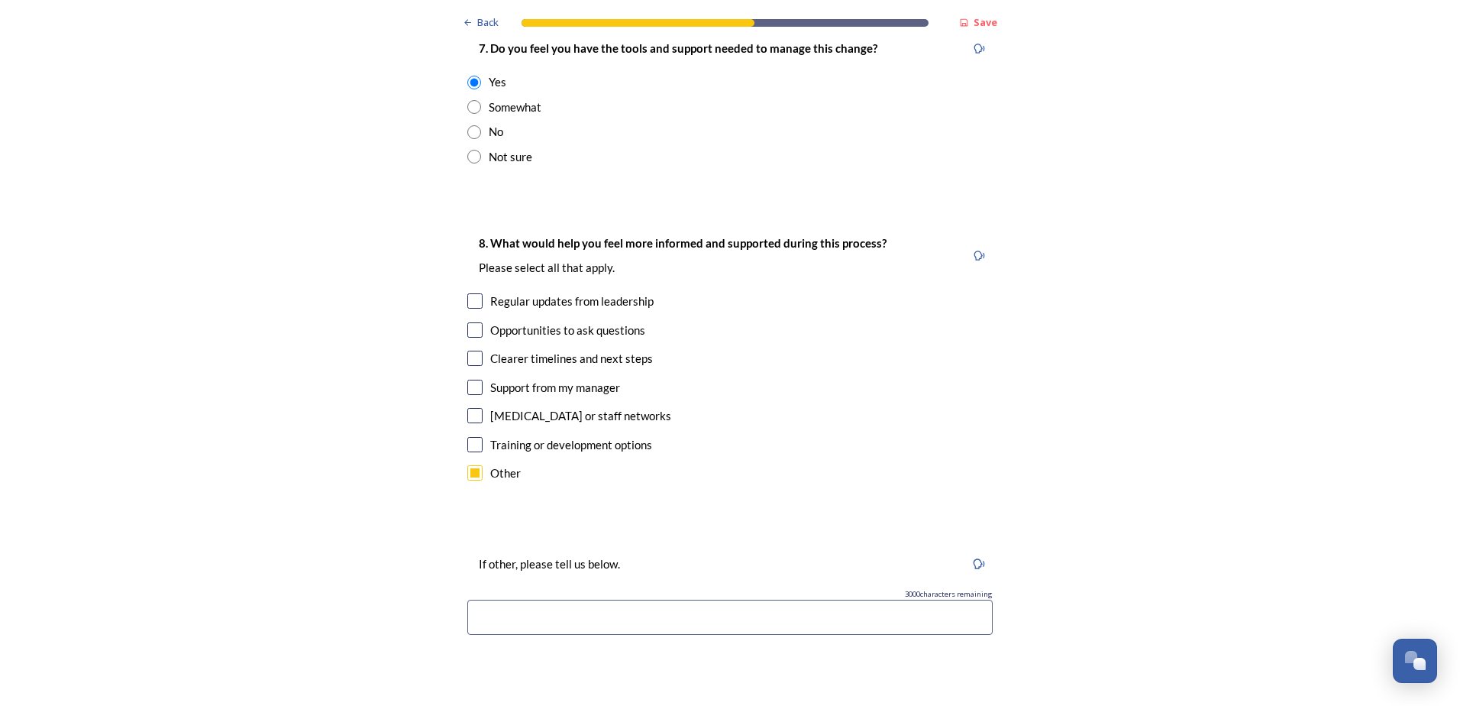
click at [551, 600] on input at bounding box center [730, 617] width 526 height 35
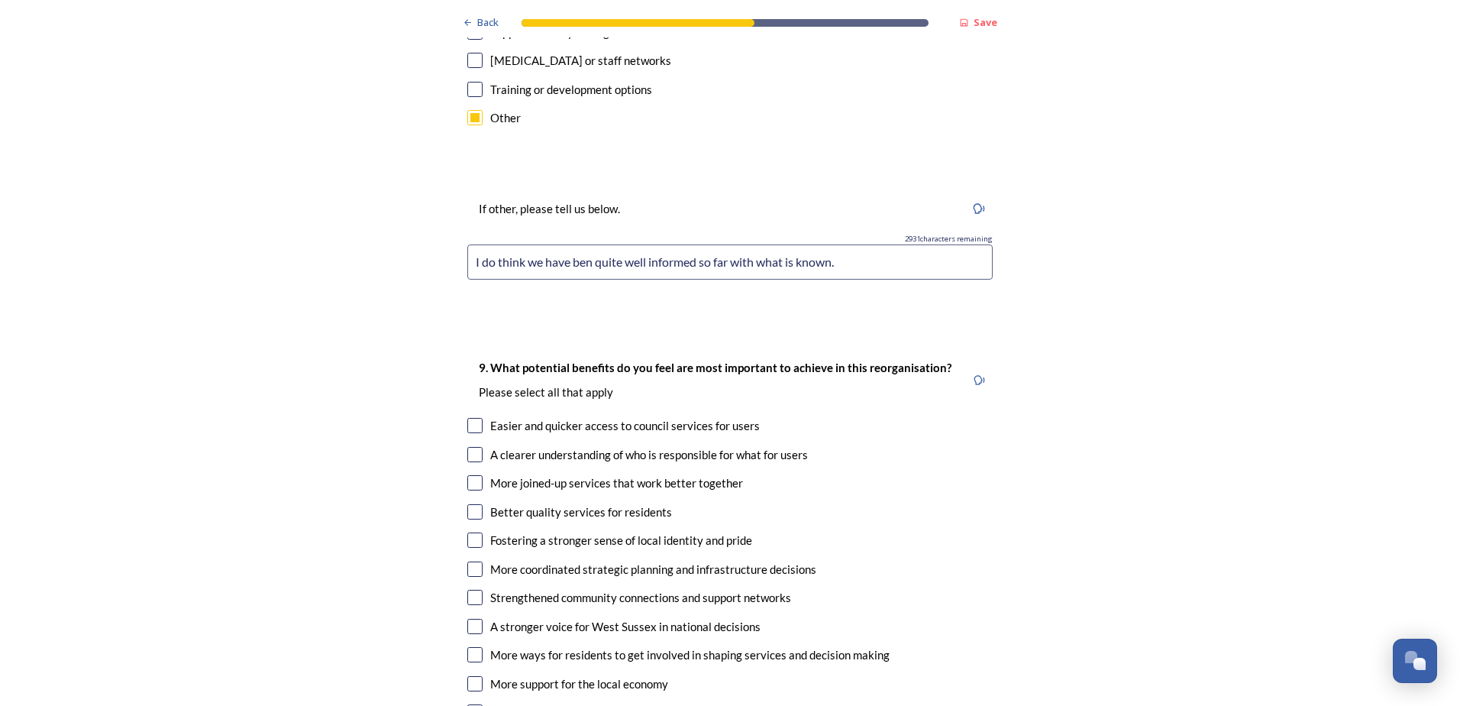
scroll to position [3743, 0]
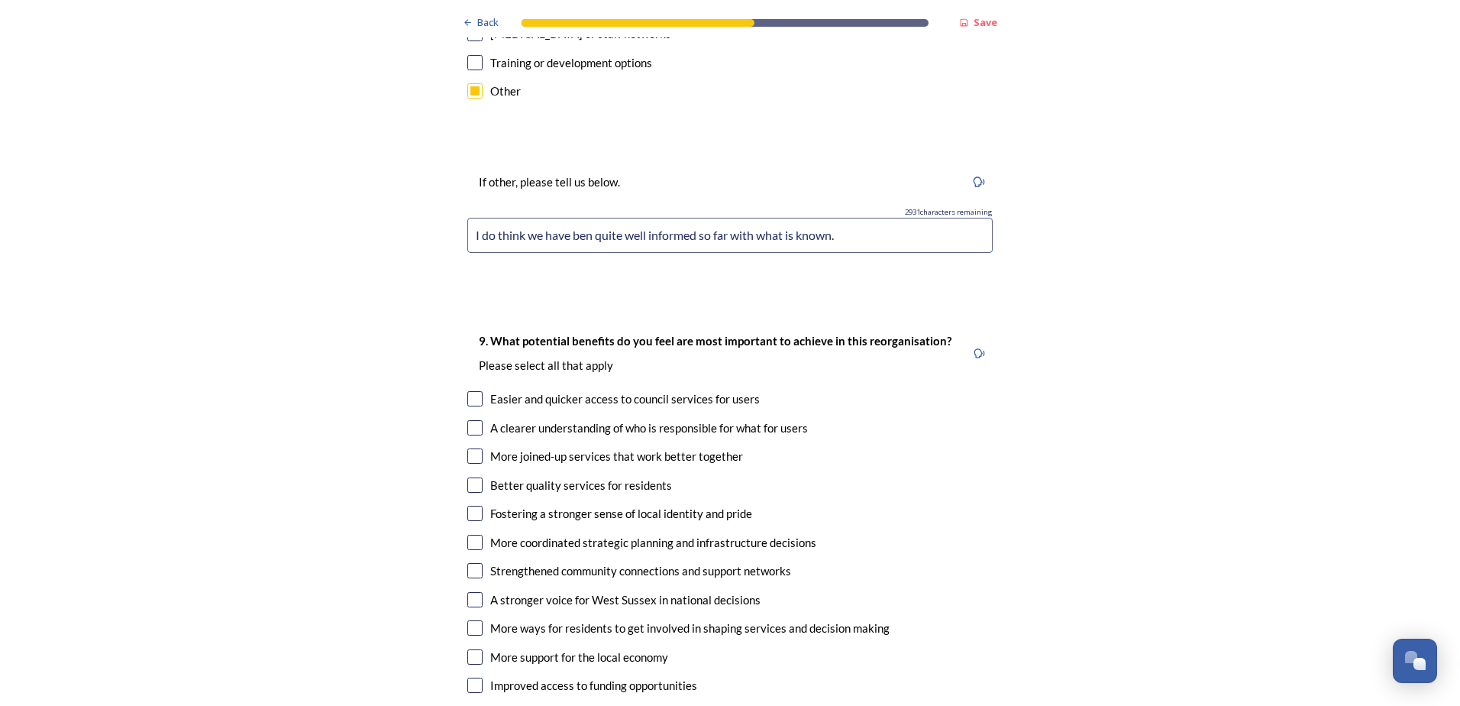
type input "I do think we have ben quite well informed so far with what is known."
click at [640, 591] on div "A stronger voice for West Sussex in national decisions" at bounding box center [625, 600] width 270 height 18
checkbox input "true"
click at [619, 677] on div "Improved access to funding opportunities" at bounding box center [593, 686] width 207 height 18
checkbox input "true"
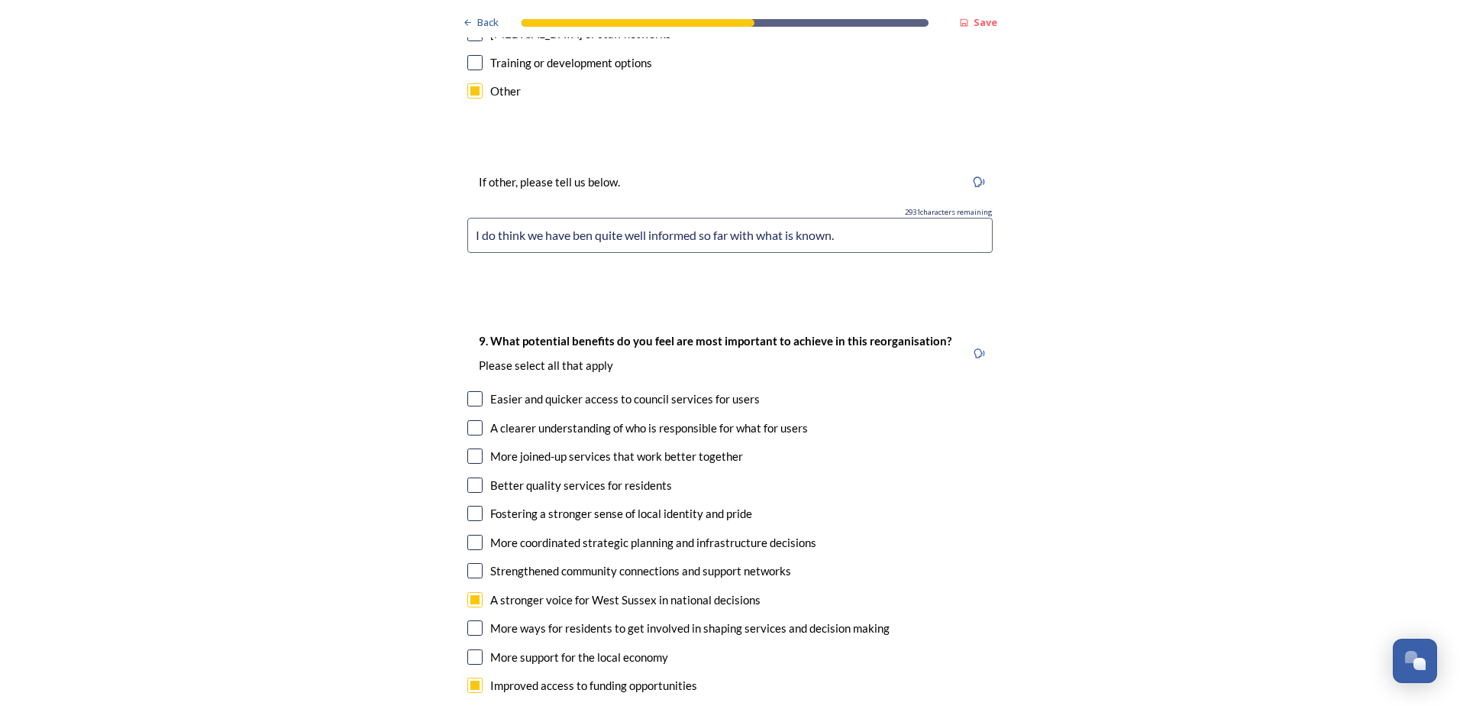
click at [566, 419] on div "A clearer understanding of who is responsible for what for users" at bounding box center [649, 428] width 318 height 18
checkbox input "true"
click at [569, 477] on div "Better quality services for residents" at bounding box center [581, 486] width 182 height 18
checkbox input "true"
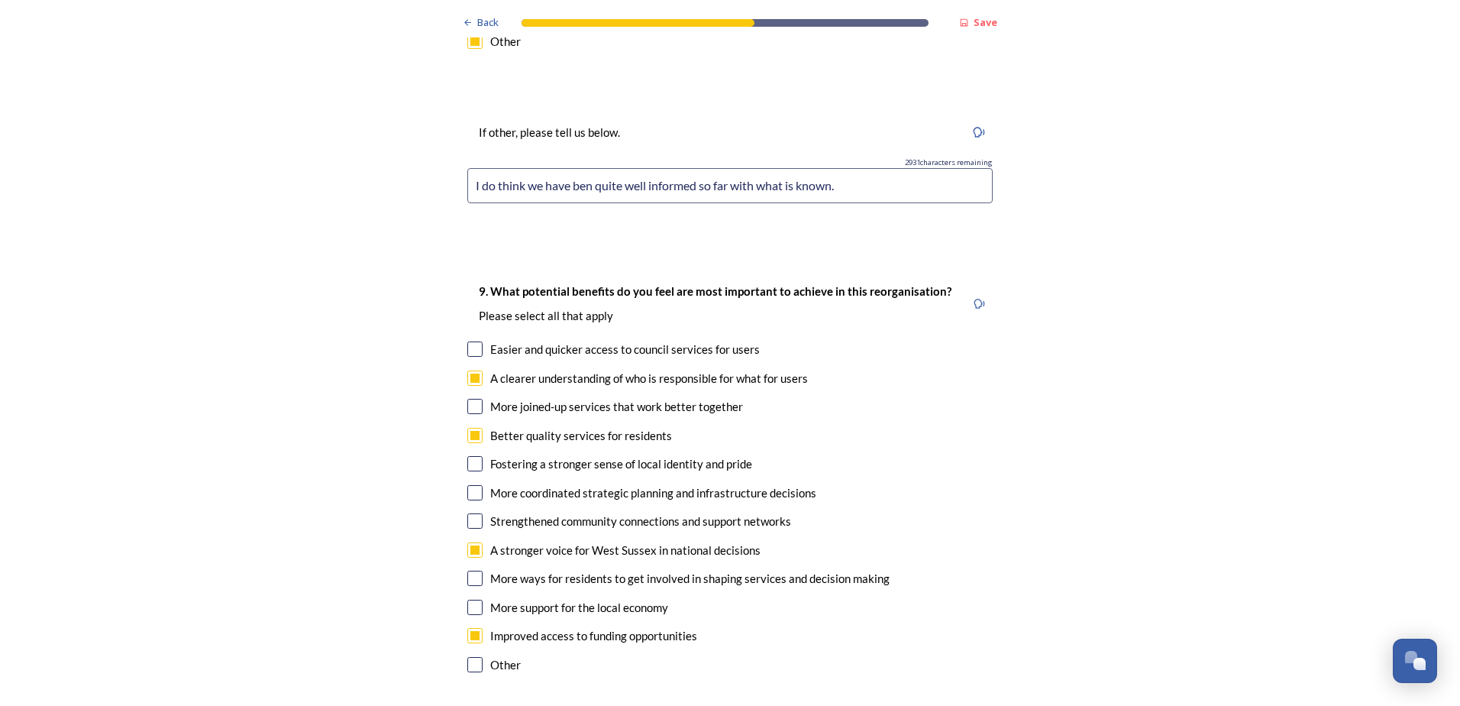
scroll to position [3819, 0]
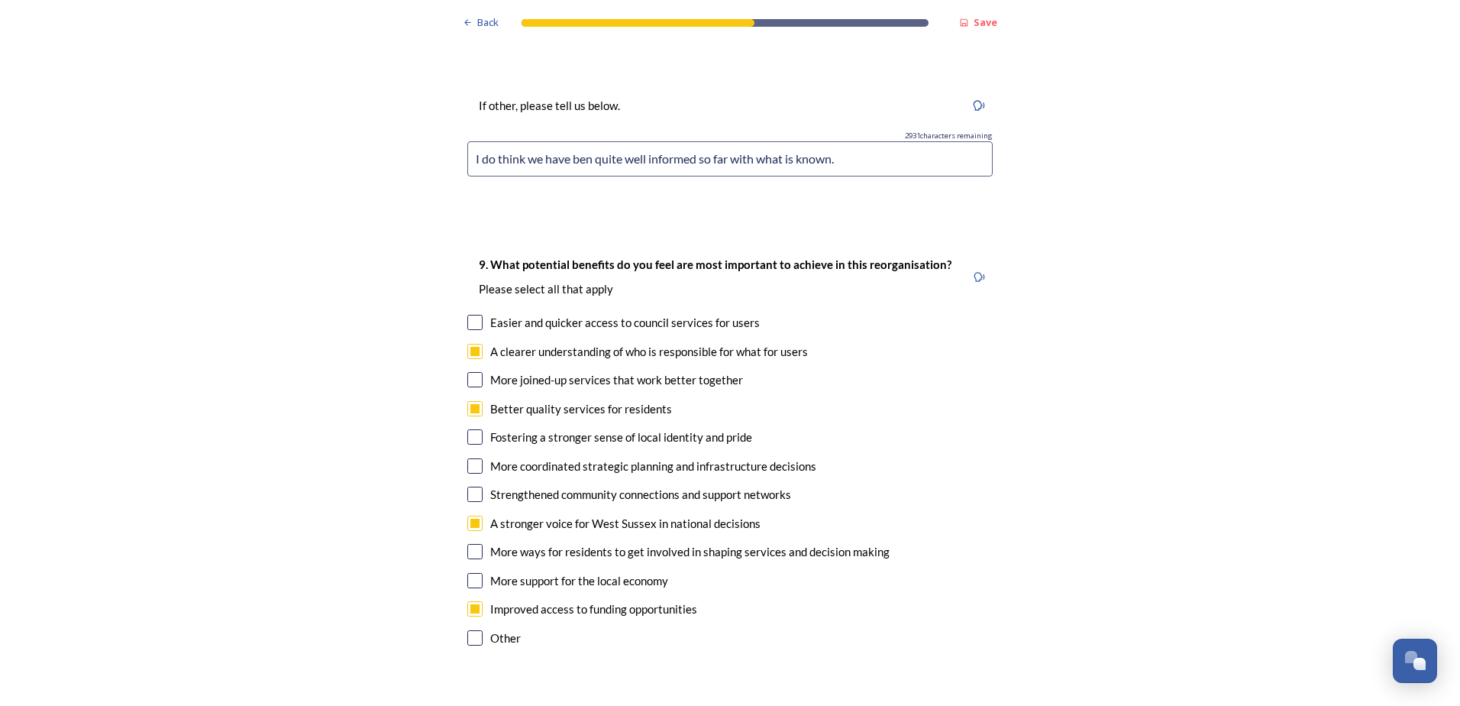
click at [637, 458] on div "More coordinated strategic planning and infrastructure decisions" at bounding box center [653, 467] width 326 height 18
checkbox input "true"
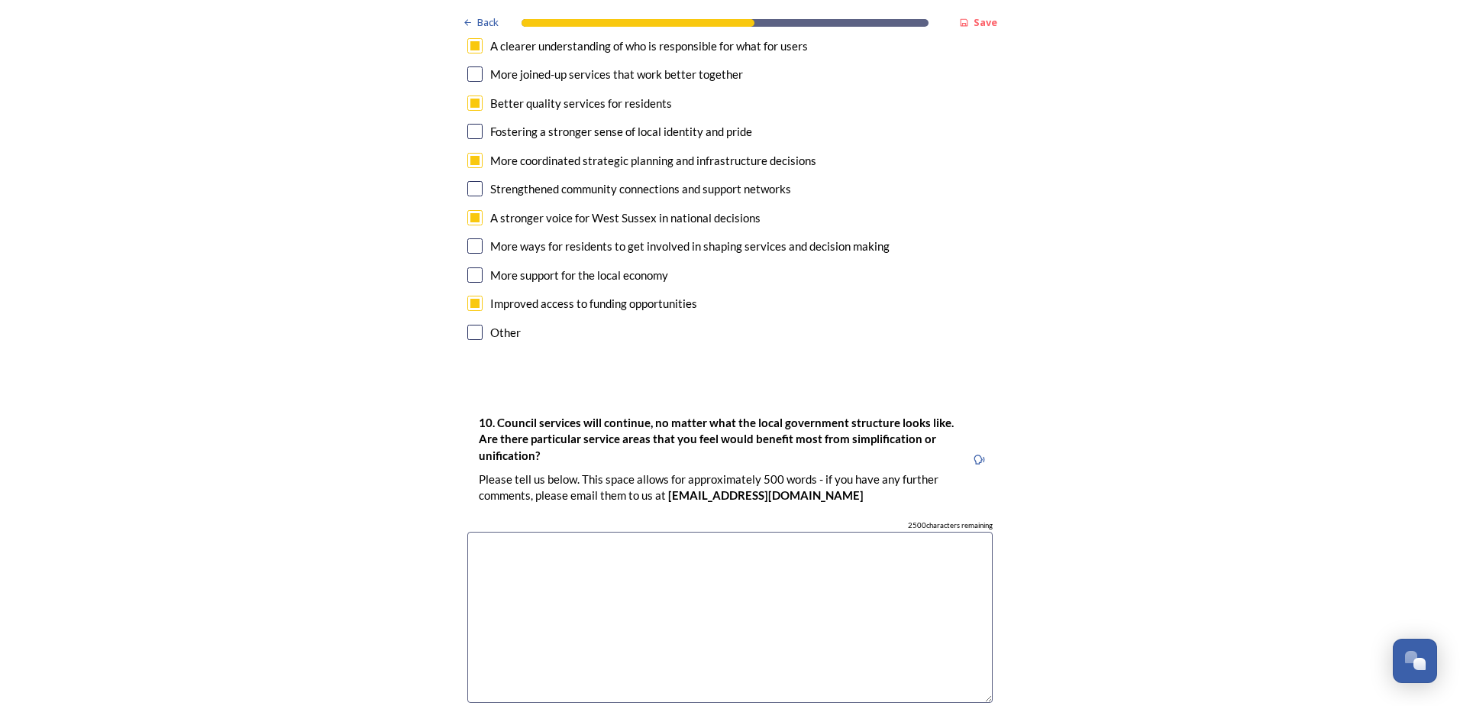
click at [711, 532] on textarea at bounding box center [730, 618] width 526 height 172
click at [543, 532] on textarea "Many of the [PERSON_NAME] clerical services will benefit" at bounding box center [730, 618] width 526 height 172
click at [738, 532] on textarea "Many of the more clerical services will benefit" at bounding box center [730, 618] width 526 height 172
click at [594, 532] on textarea "Many of the more clerical services will benefit" at bounding box center [730, 618] width 526 height 172
click at [761, 532] on textarea "Many of the more clerical/admin services will benefit" at bounding box center [730, 618] width 526 height 172
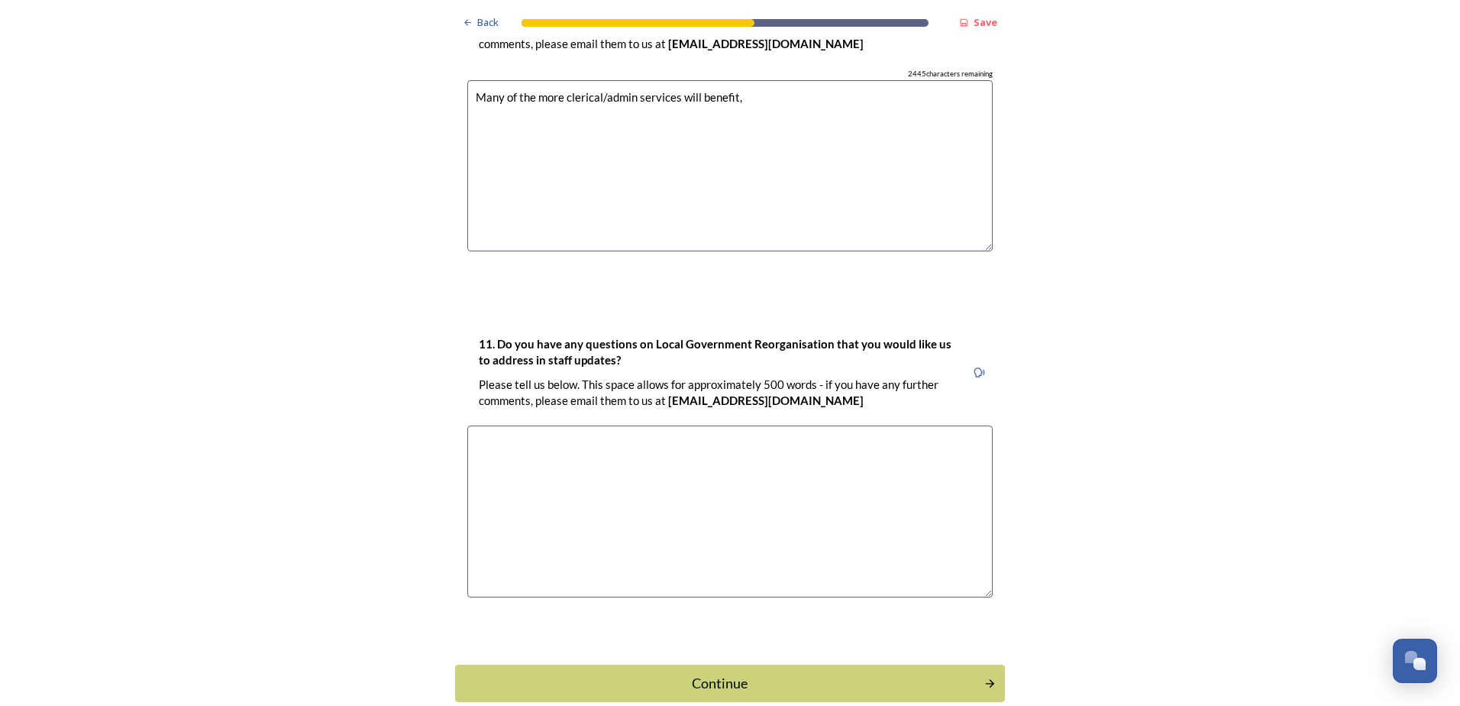
scroll to position [4581, 0]
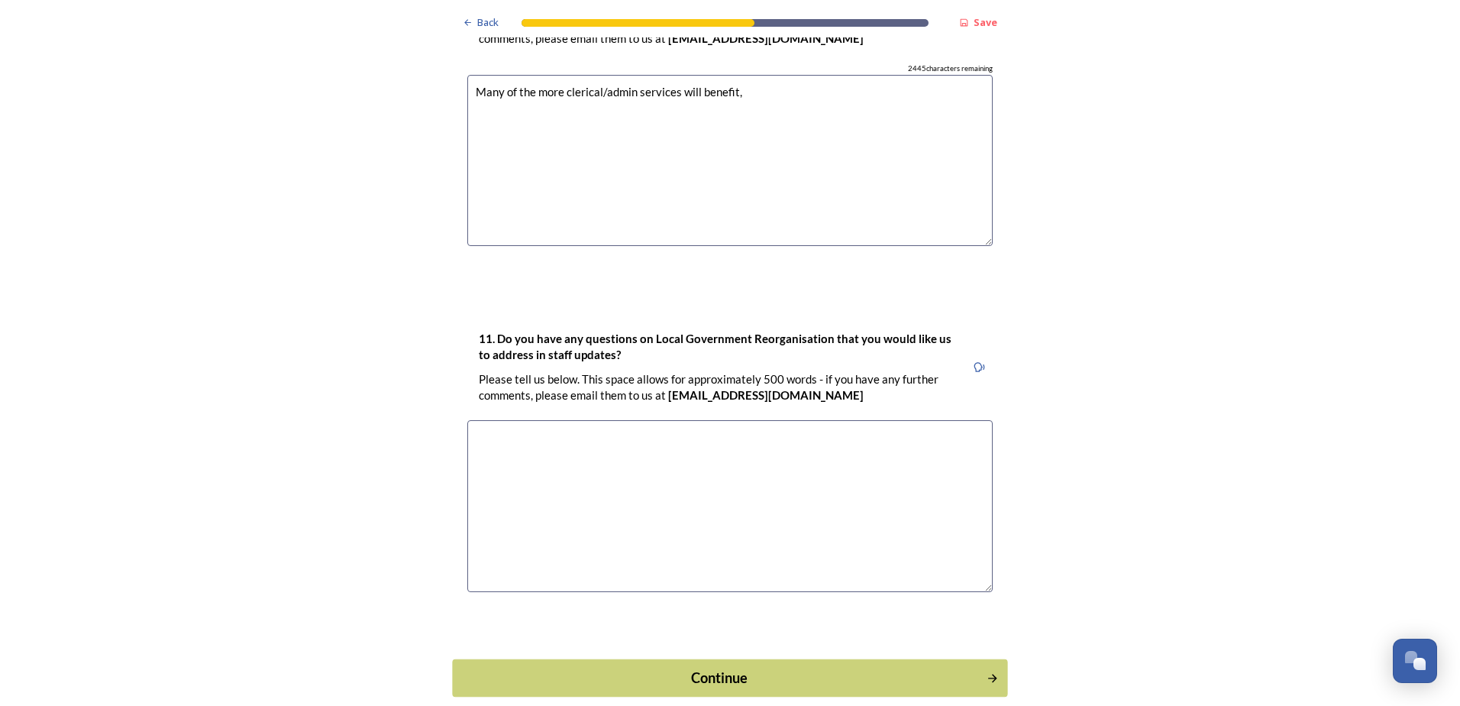
type textarea "Many of the more clerical/admin services will benefit,"
click at [833, 668] on div "Continue" at bounding box center [719, 678] width 517 height 21
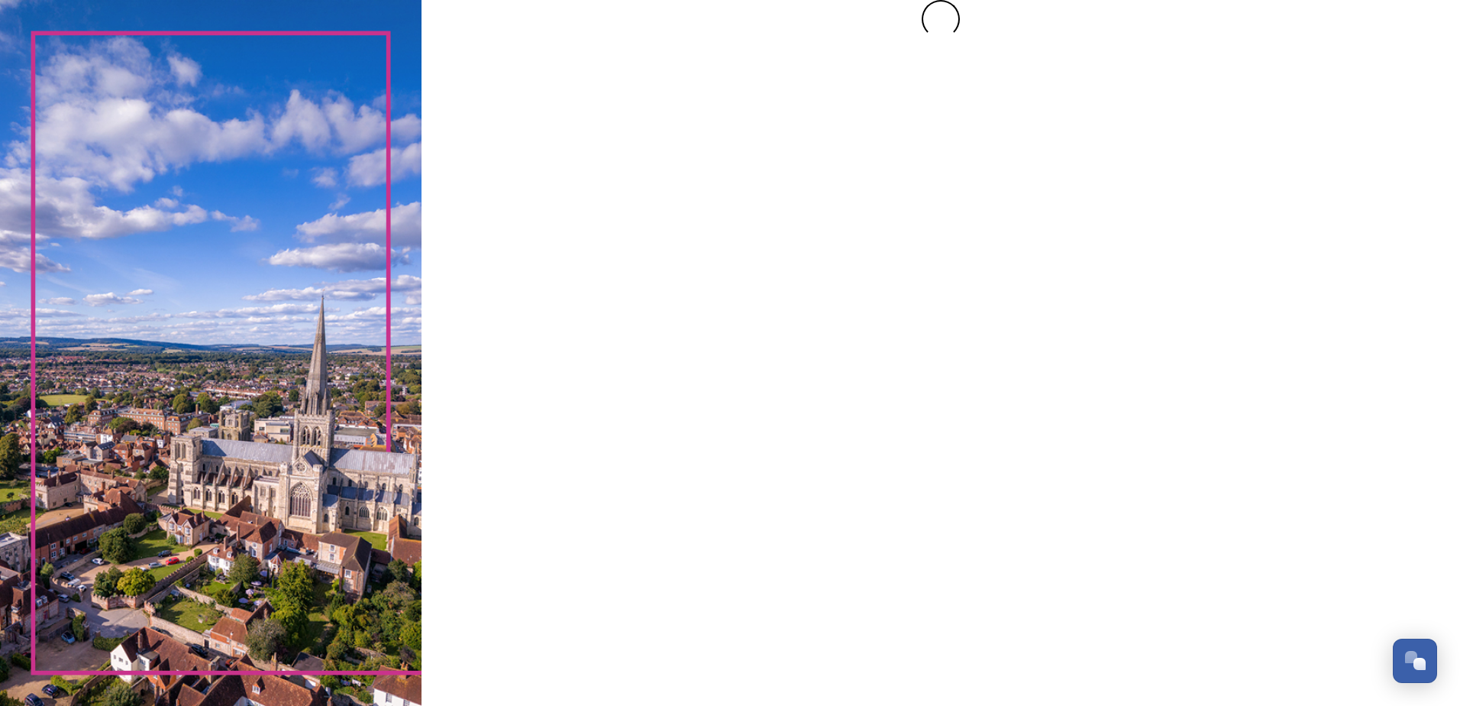
scroll to position [0, 0]
